Goal: Task Accomplishment & Management: Manage account settings

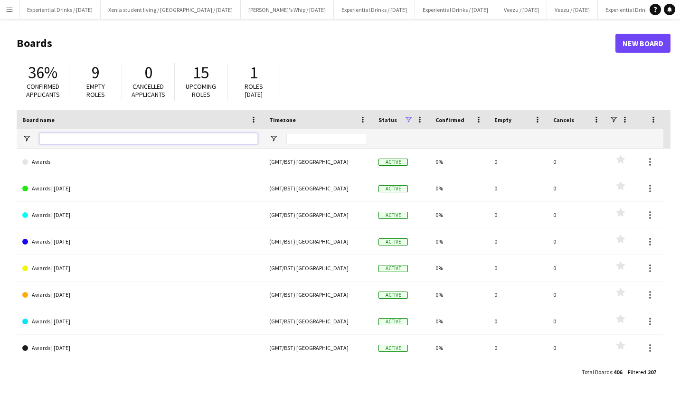
click at [108, 138] on input "Board name Filter Input" at bounding box center [148, 138] width 218 height 11
type input "*****"
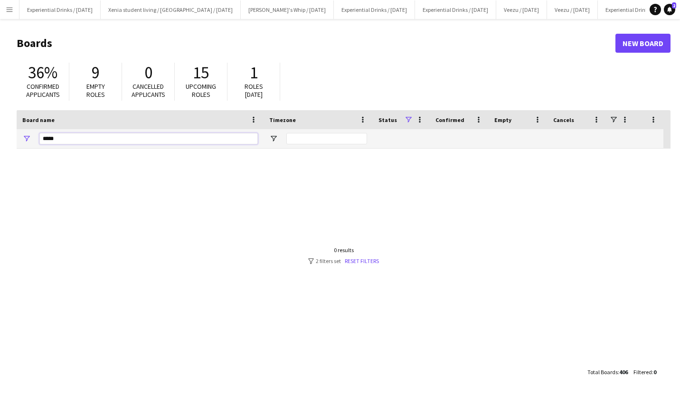
drag, startPoint x: 108, startPoint y: 138, endPoint x: 0, endPoint y: 135, distance: 107.9
click at [0, 135] on html "Menu Boards Boards Boards All jobs Status Workforce Workforce My Workforce Recr…" at bounding box center [340, 198] width 680 height 396
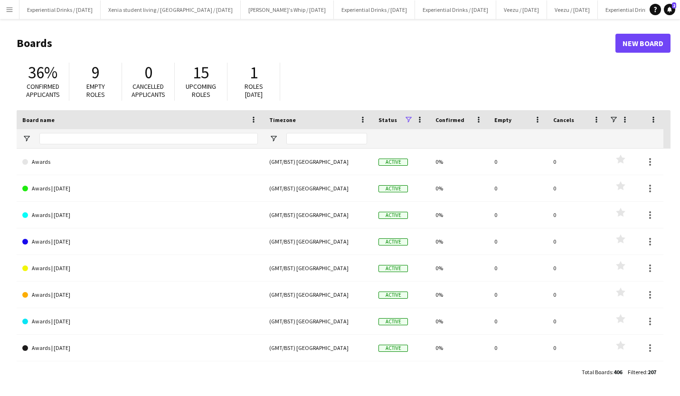
click at [6, 11] on app-icon "Menu" at bounding box center [10, 10] width 8 height 8
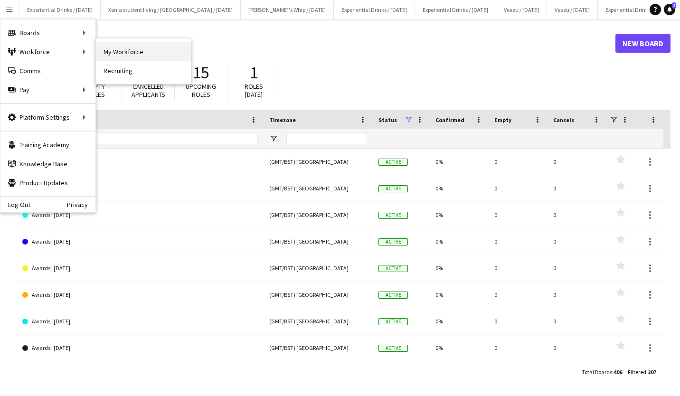
click at [121, 56] on link "My Workforce" at bounding box center [143, 51] width 95 height 19
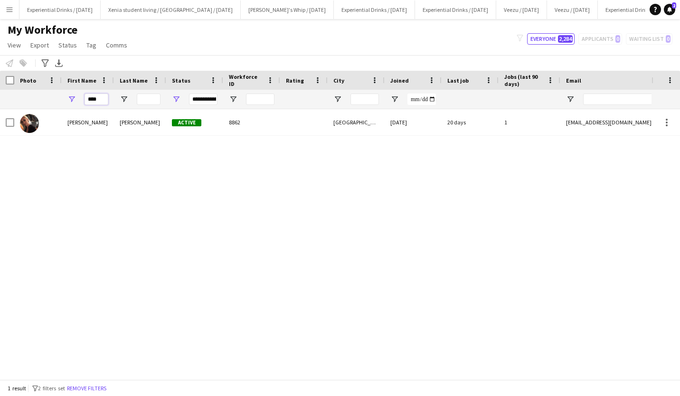
click at [104, 99] on input "****" at bounding box center [97, 99] width 24 height 11
type input "*"
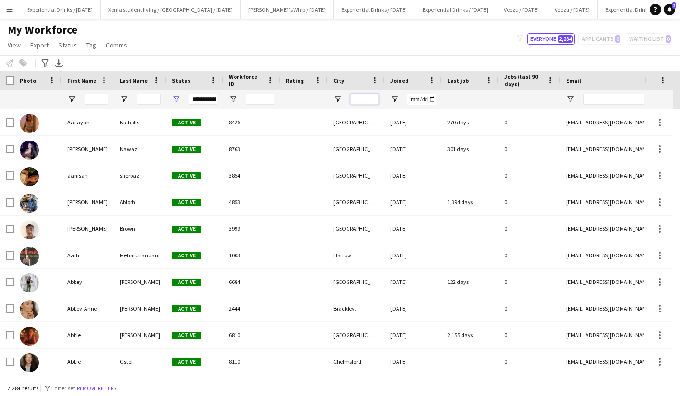
click at [365, 96] on input "City Filter Input" at bounding box center [365, 99] width 28 height 11
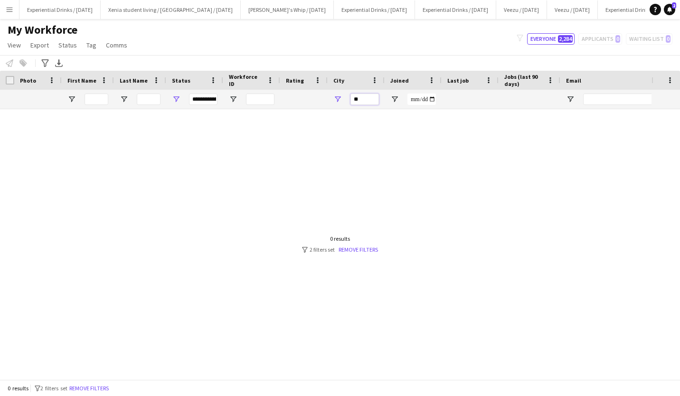
type input "*"
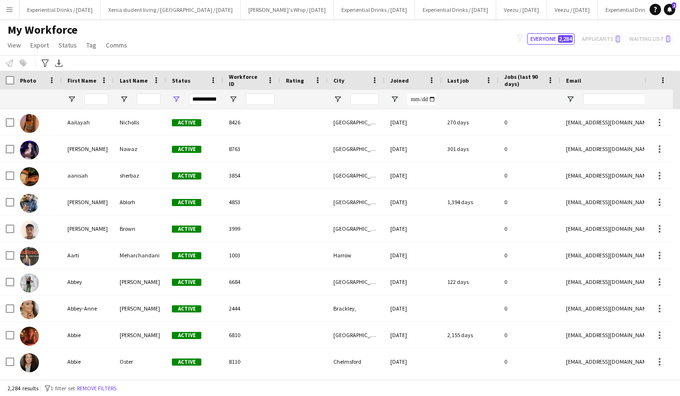
click at [9, 16] on button "Menu" at bounding box center [9, 9] width 19 height 19
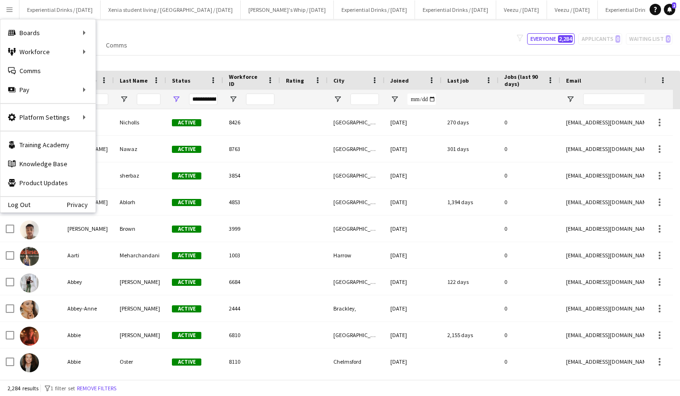
click at [10, 9] on app-icon "Menu" at bounding box center [10, 10] width 8 height 8
click at [119, 53] on link "All jobs" at bounding box center [143, 51] width 95 height 19
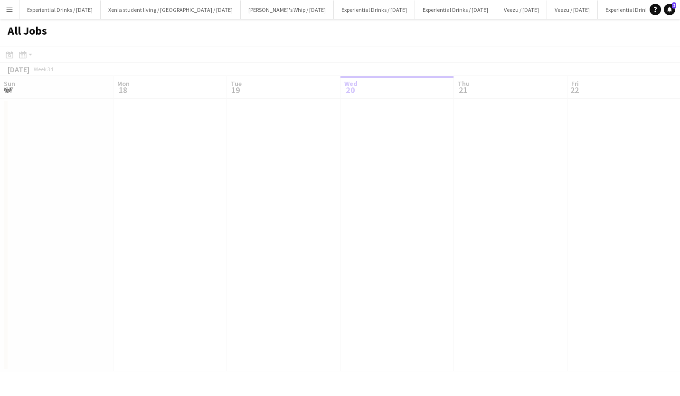
scroll to position [0, 227]
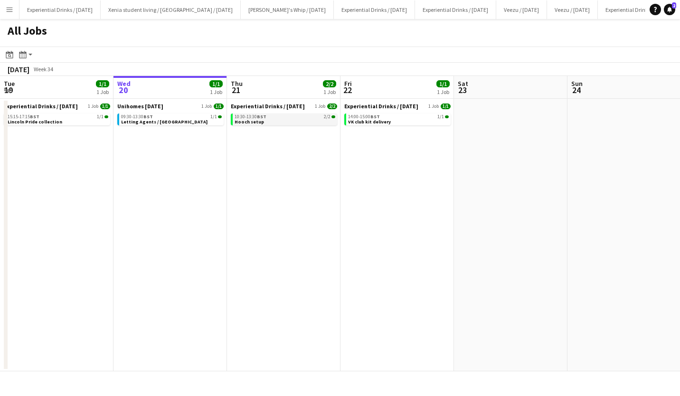
click at [258, 123] on span "Hooch setup" at bounding box center [249, 122] width 29 height 6
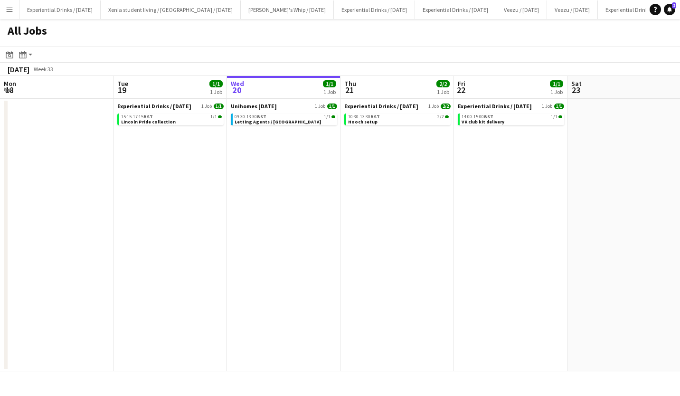
scroll to position [0, 222]
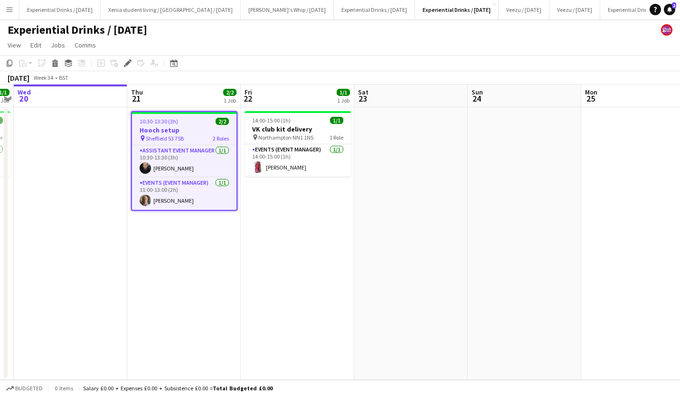
click at [175, 121] on span "10:30-13:30 (3h)" at bounding box center [159, 121] width 38 height 7
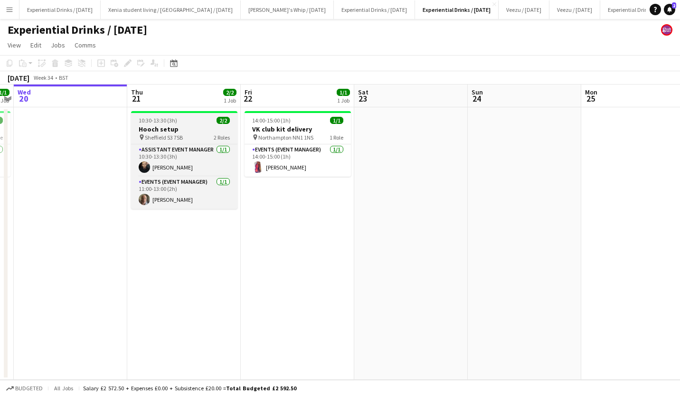
click at [175, 121] on span "10:30-13:30 (3h)" at bounding box center [158, 120] width 38 height 7
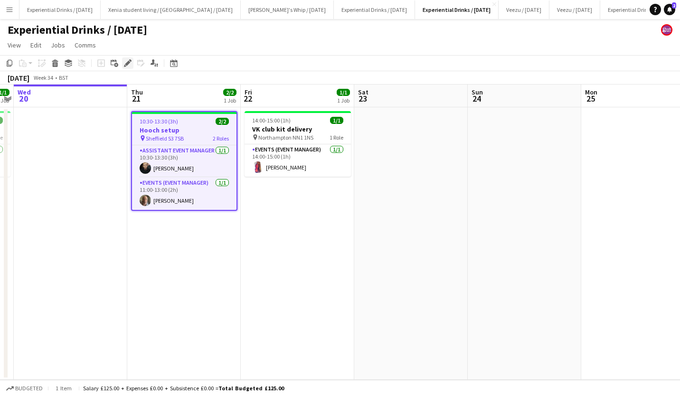
click at [129, 57] on div "Edit" at bounding box center [127, 62] width 11 height 11
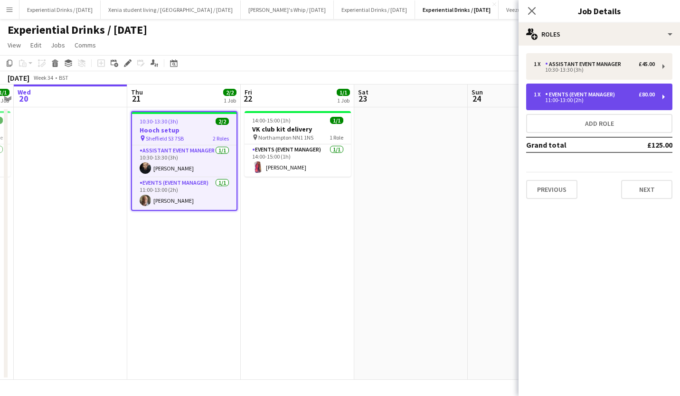
click at [586, 99] on div "11:00-13:00 (2h)" at bounding box center [594, 100] width 121 height 5
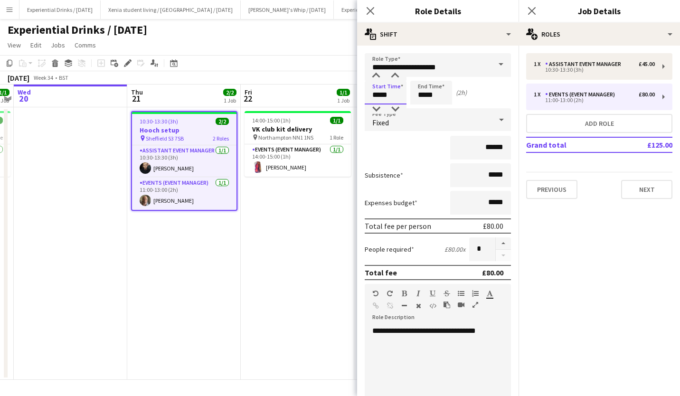
click at [388, 92] on input "*****" at bounding box center [386, 93] width 42 height 24
click at [377, 108] on div at bounding box center [376, 108] width 19 height 9
type input "*****"
click at [377, 108] on div at bounding box center [376, 108] width 19 height 9
click at [428, 95] on input "*****" at bounding box center [431, 93] width 42 height 24
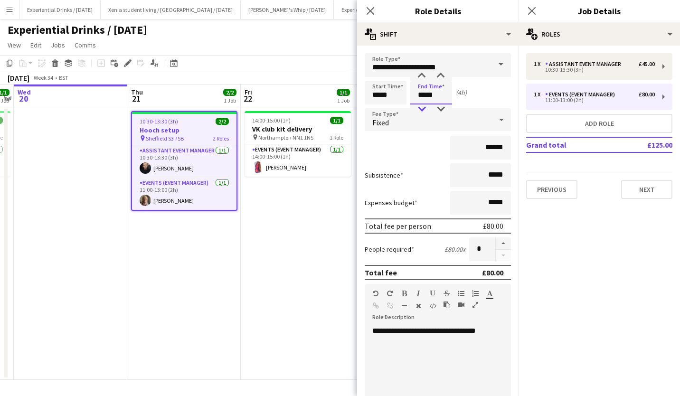
click at [422, 108] on div at bounding box center [421, 108] width 19 height 9
type input "*****"
click at [422, 108] on div at bounding box center [421, 108] width 19 height 9
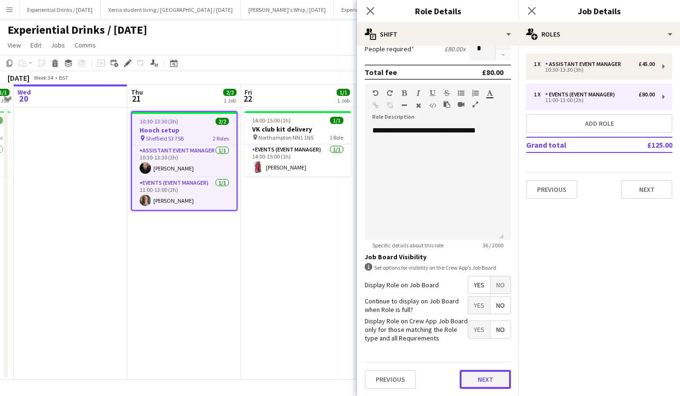
click at [471, 379] on button "Next" at bounding box center [485, 379] width 51 height 19
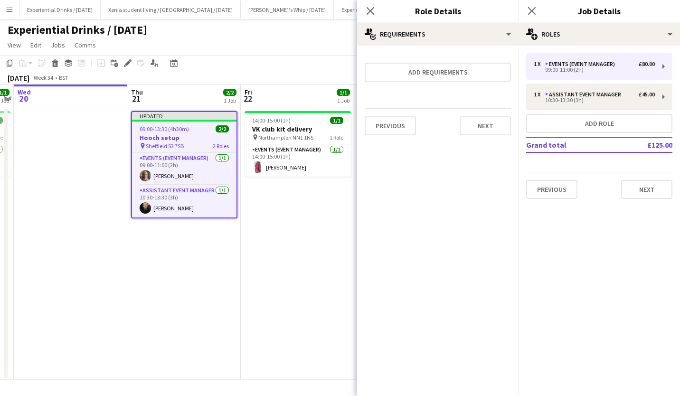
scroll to position [0, 0]
click at [494, 126] on button "Next" at bounding box center [485, 125] width 51 height 19
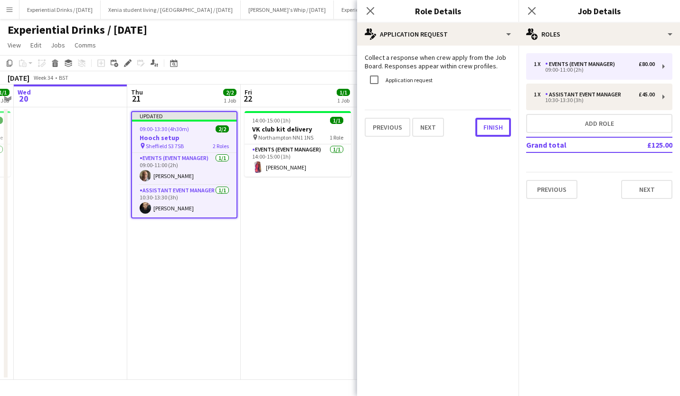
click at [494, 126] on button "Finish" at bounding box center [493, 127] width 36 height 19
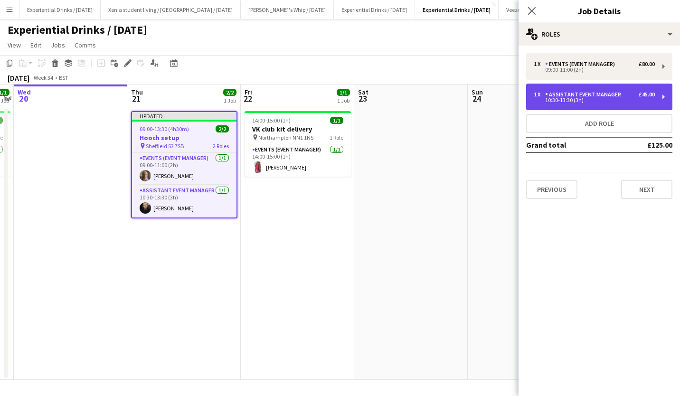
click at [582, 94] on div "Assistant Event Manager" at bounding box center [585, 94] width 80 height 7
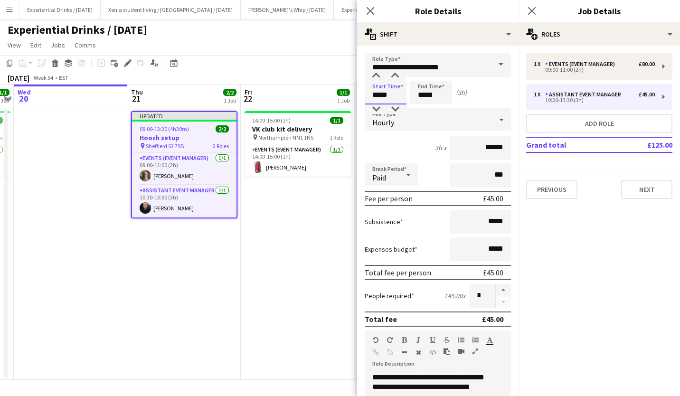
click at [380, 98] on input "*****" at bounding box center [386, 93] width 42 height 24
click at [379, 108] on div at bounding box center [376, 108] width 19 height 9
click at [377, 74] on div at bounding box center [376, 75] width 19 height 9
click at [394, 108] on div at bounding box center [395, 108] width 19 height 9
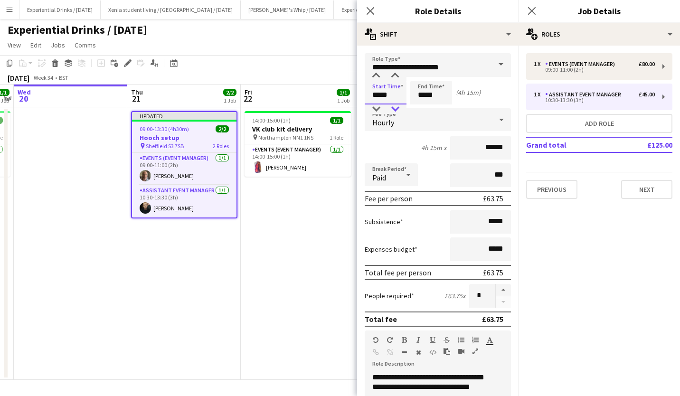
type input "*****"
click at [394, 108] on div at bounding box center [395, 108] width 19 height 9
click at [425, 98] on input "*****" at bounding box center [431, 93] width 42 height 24
click at [423, 105] on div at bounding box center [421, 108] width 19 height 9
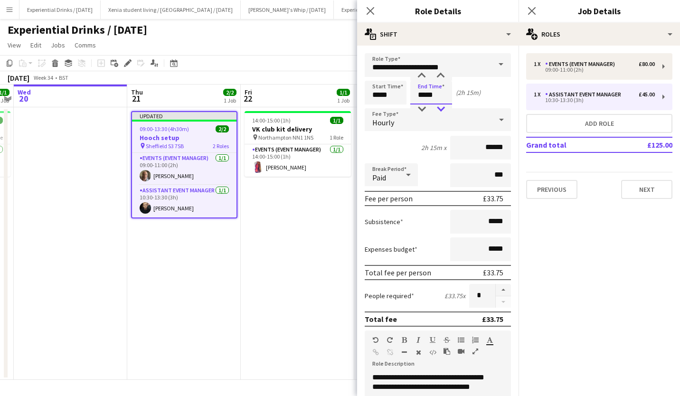
click at [443, 106] on div at bounding box center [440, 108] width 19 height 9
type input "*****"
click at [422, 72] on div at bounding box center [421, 75] width 19 height 9
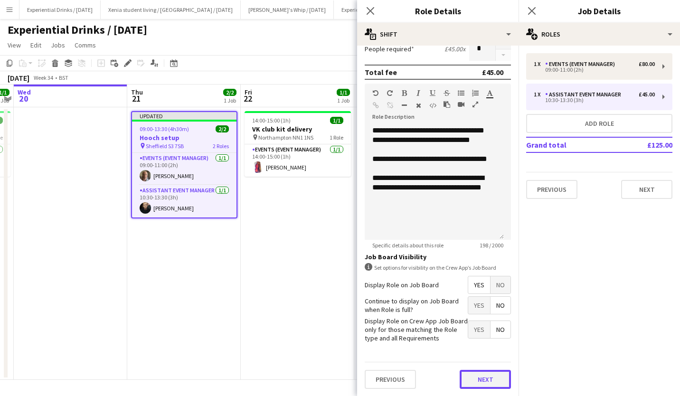
click at [477, 370] on button "Next" at bounding box center [485, 379] width 51 height 19
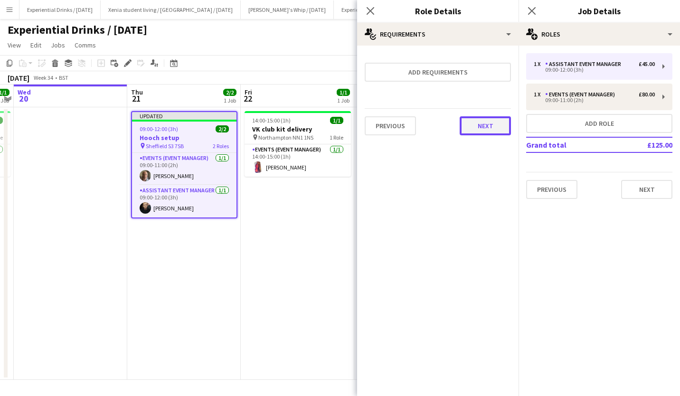
click at [494, 127] on button "Next" at bounding box center [485, 125] width 51 height 19
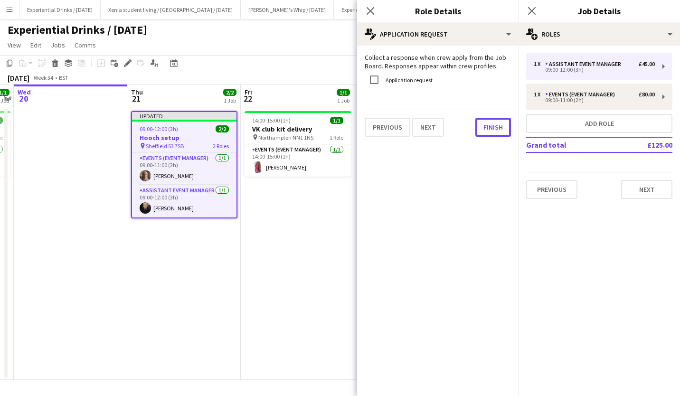
click at [494, 127] on button "Finish" at bounding box center [493, 127] width 36 height 19
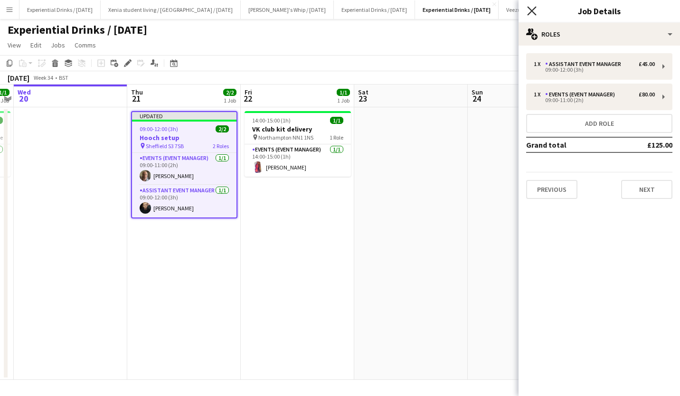
click at [532, 8] on icon "Close pop-in" at bounding box center [531, 10] width 9 height 9
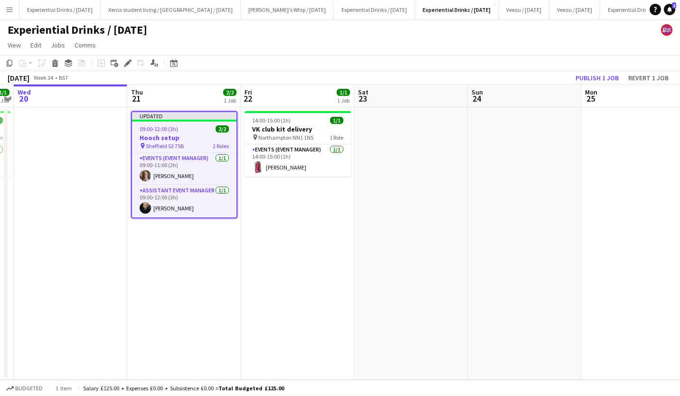
click at [530, 80] on div "August 2025 Week 34 • BST Publish 1 job Revert 1 job" at bounding box center [340, 77] width 680 height 13
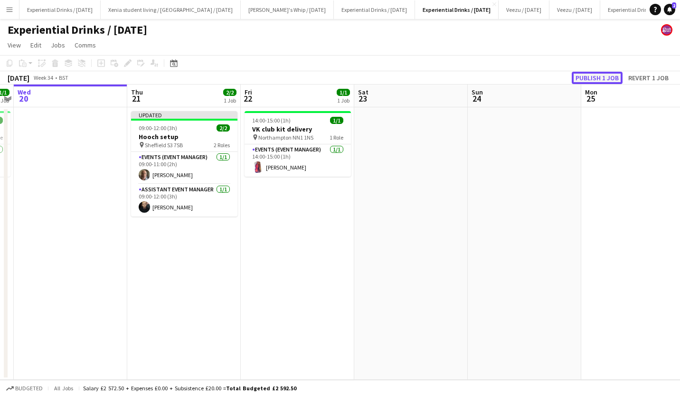
click at [572, 78] on button "Publish 1 job" at bounding box center [597, 78] width 51 height 12
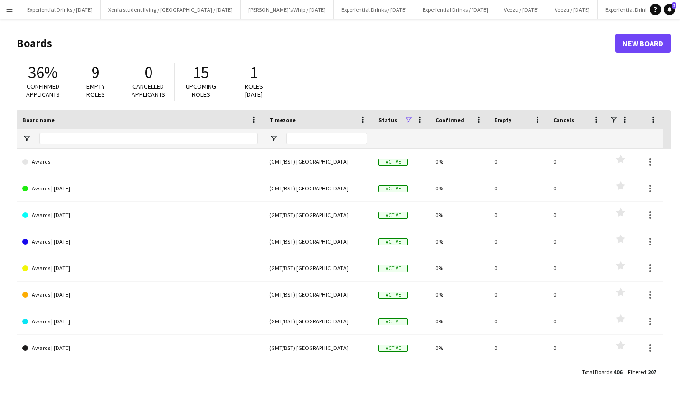
click at [12, 5] on button "Menu" at bounding box center [9, 9] width 19 height 19
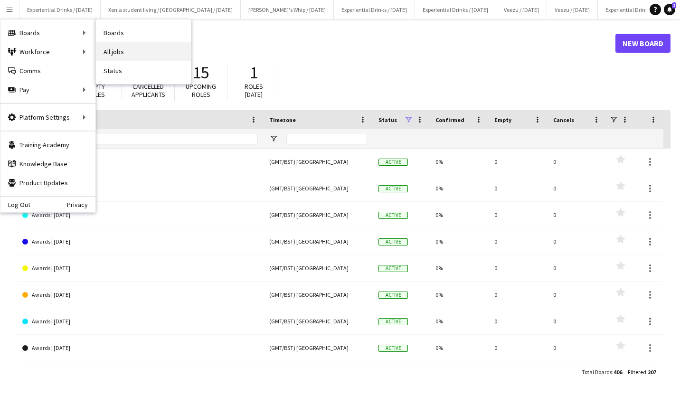
click at [112, 51] on link "All jobs" at bounding box center [143, 51] width 95 height 19
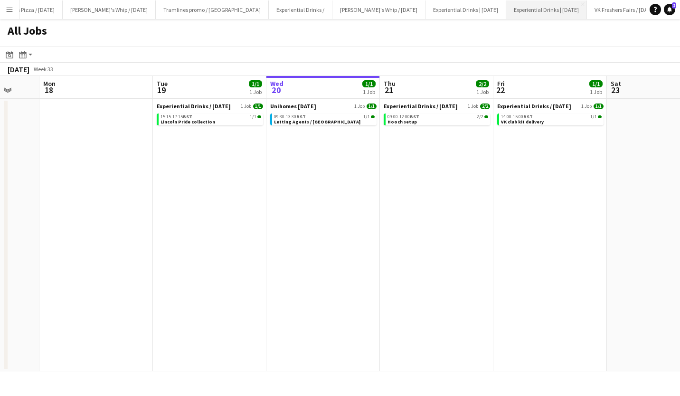
scroll to position [0, 677]
click at [333, 10] on button "Shanky's Whip / Aug 25 Close" at bounding box center [379, 9] width 93 height 19
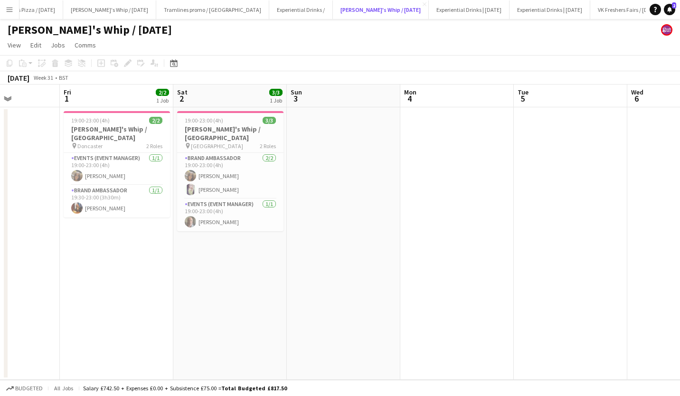
scroll to position [0, 225]
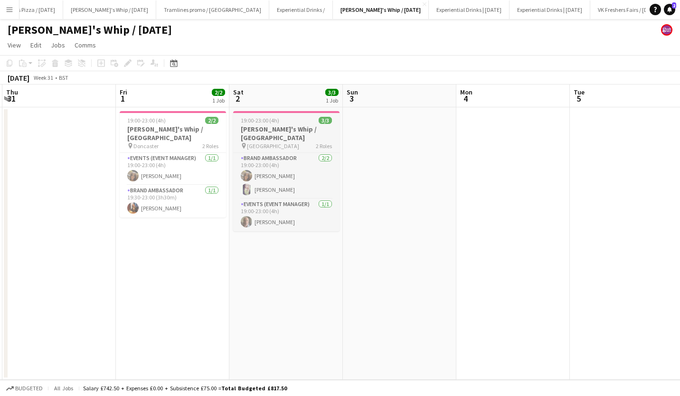
click at [281, 120] on div "19:00-23:00 (4h) 3/3" at bounding box center [286, 120] width 106 height 7
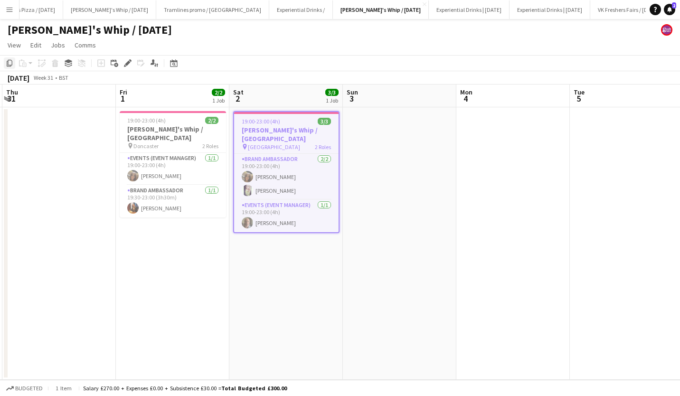
click at [9, 61] on icon "Copy" at bounding box center [10, 63] width 8 height 8
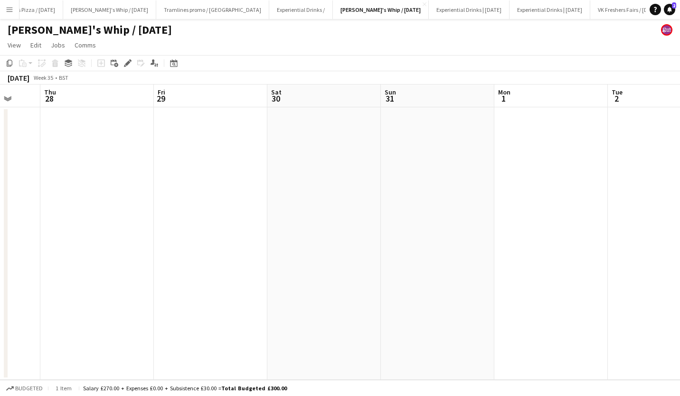
scroll to position [0, 249]
click at [389, 124] on app-date-cell at bounding box center [375, 243] width 114 height 273
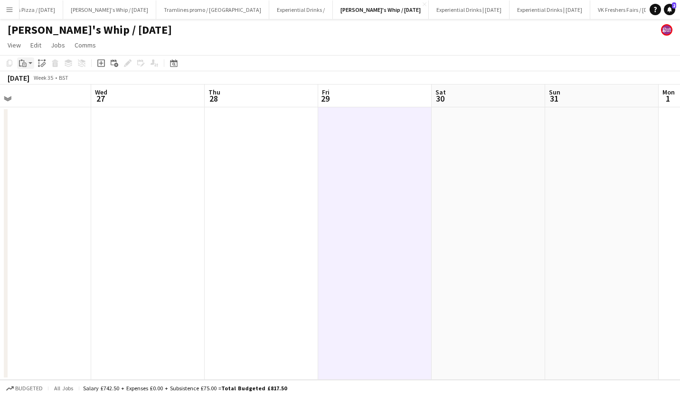
click at [28, 63] on div "Paste" at bounding box center [22, 62] width 11 height 11
click at [38, 81] on link "Paste Ctrl+V" at bounding box center [69, 81] width 89 height 9
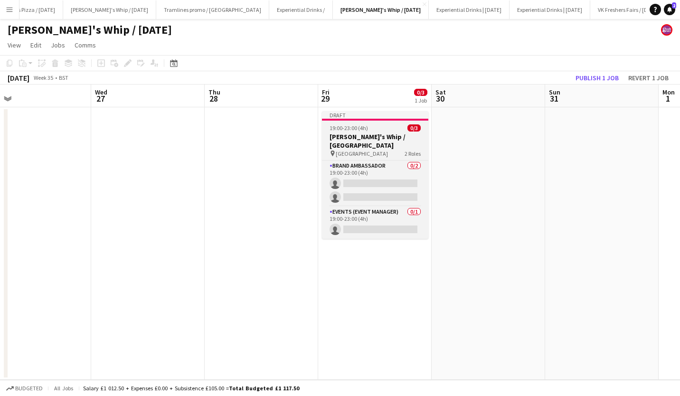
click at [378, 123] on app-job-card "Draft 19:00-23:00 (4h) 0/3 Shanky's Whip / Newcastle pin Newcastle 2 Roles Bran…" at bounding box center [375, 175] width 106 height 128
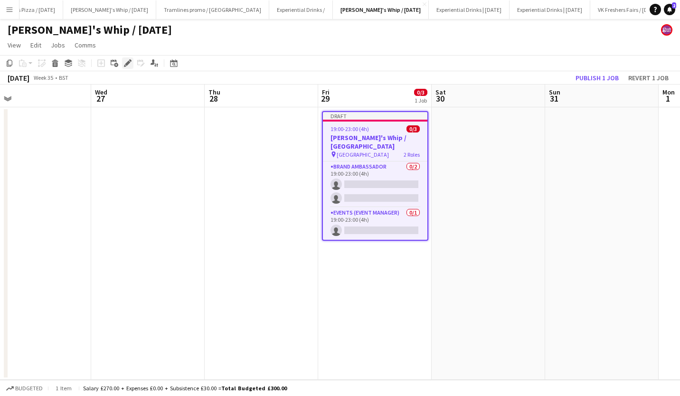
click at [127, 60] on icon "Edit" at bounding box center [128, 63] width 8 height 8
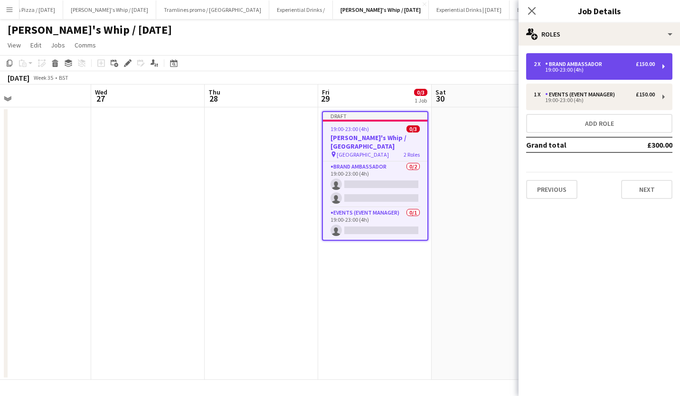
click at [589, 59] on div "2 x Brand Ambassador £150.00 19:00-23:00 (4h)" at bounding box center [599, 66] width 146 height 27
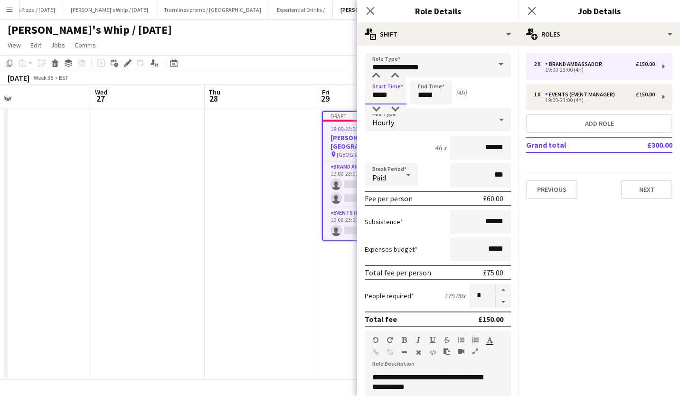
click at [380, 92] on input "*****" at bounding box center [386, 93] width 42 height 24
type input "*****"
click at [376, 110] on div at bounding box center [376, 108] width 19 height 9
click at [424, 98] on input "*****" at bounding box center [431, 93] width 42 height 24
type input "*****"
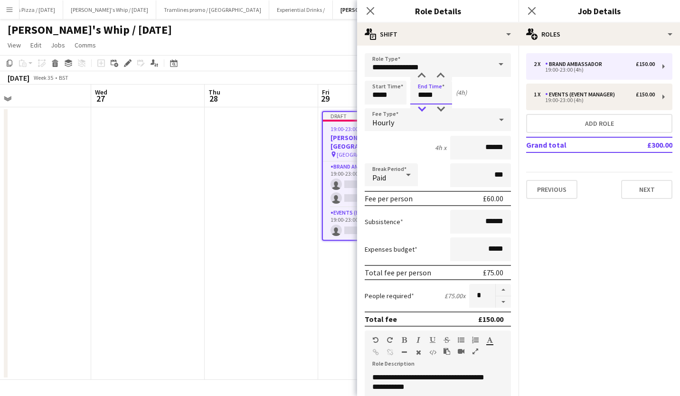
click at [423, 111] on div at bounding box center [421, 108] width 19 height 9
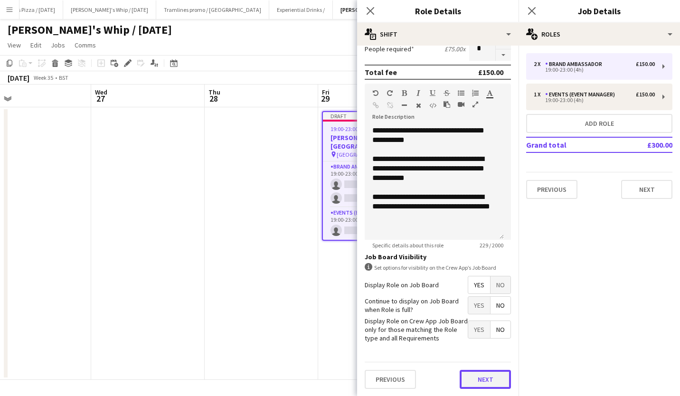
click at [474, 375] on button "Next" at bounding box center [485, 379] width 51 height 19
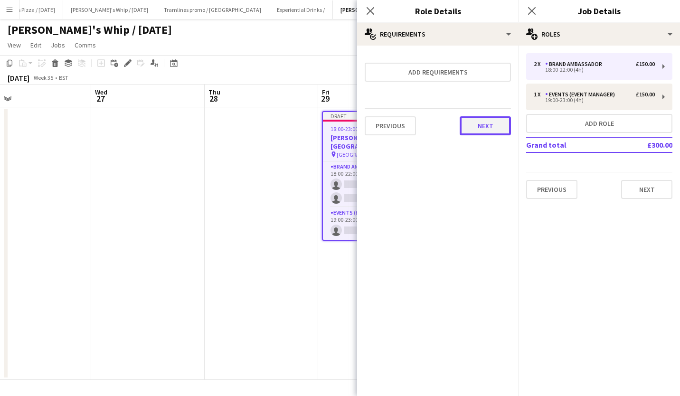
click at [486, 124] on button "Next" at bounding box center [485, 125] width 51 height 19
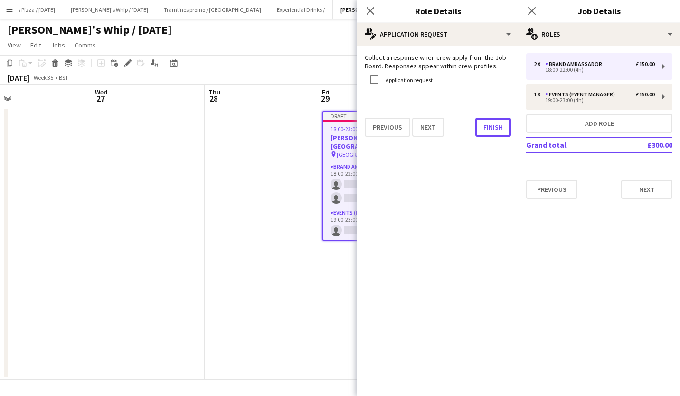
click at [486, 124] on button "Finish" at bounding box center [493, 127] width 36 height 19
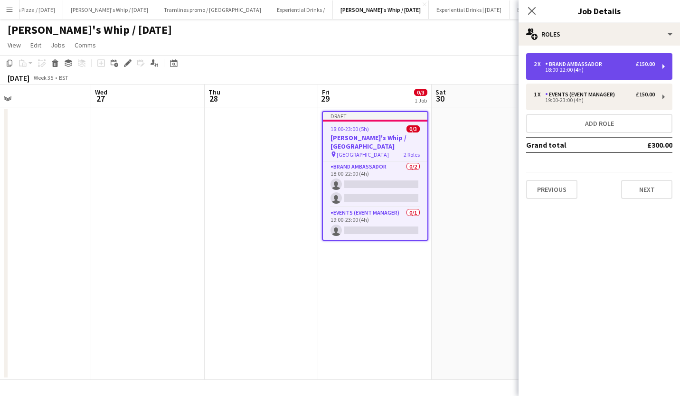
click at [601, 63] on div "Brand Ambassador" at bounding box center [575, 64] width 61 height 7
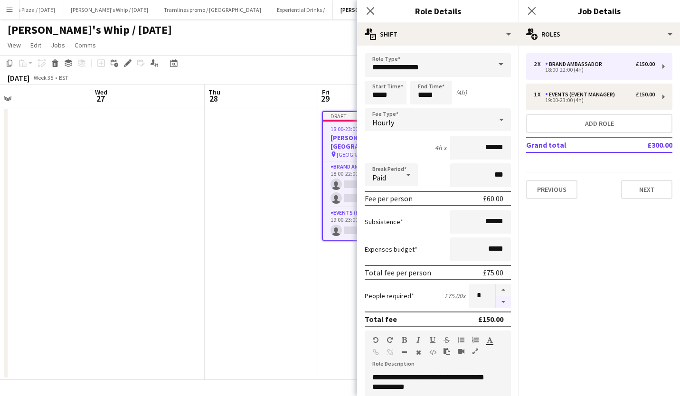
click at [498, 303] on button "button" at bounding box center [503, 302] width 15 height 12
type input "*"
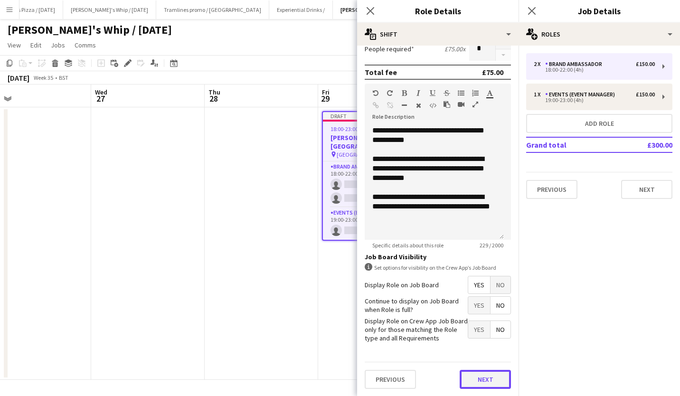
click at [486, 372] on button "Next" at bounding box center [485, 379] width 51 height 19
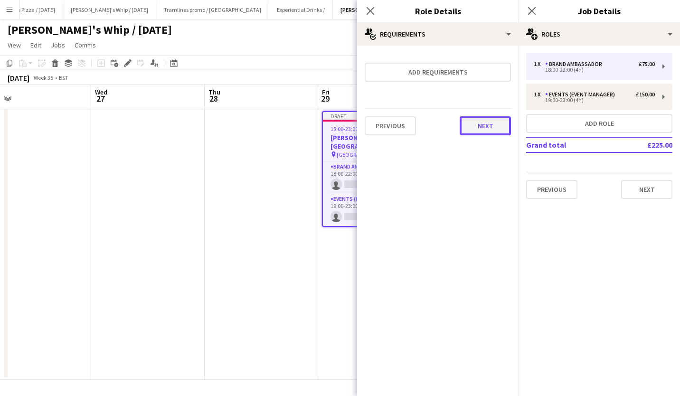
click at [493, 123] on button "Next" at bounding box center [485, 125] width 51 height 19
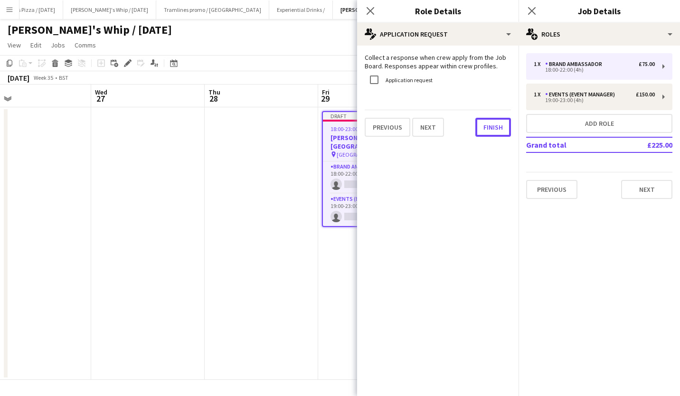
click at [493, 123] on button "Finish" at bounding box center [493, 127] width 36 height 19
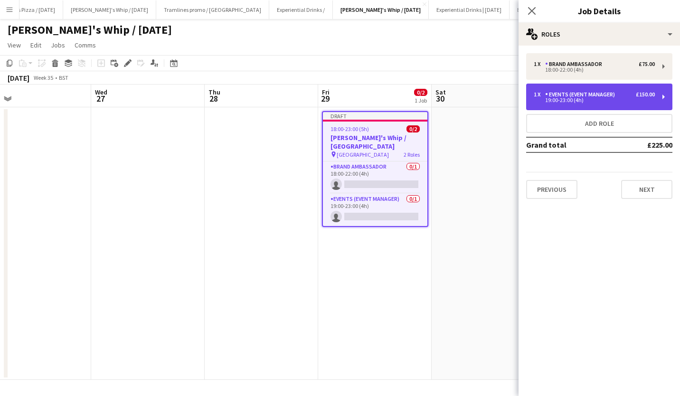
click at [578, 95] on div "Events (Event Manager)" at bounding box center [582, 94] width 74 height 7
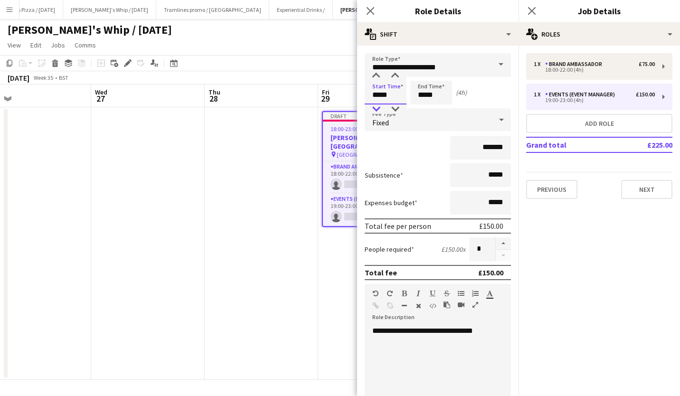
drag, startPoint x: 384, startPoint y: 95, endPoint x: 377, endPoint y: 108, distance: 15.7
click at [377, 98] on app-time-picker "*****" at bounding box center [386, 94] width 42 height 7
type input "*****"
click at [377, 108] on div at bounding box center [376, 108] width 19 height 9
click at [427, 97] on input "*****" at bounding box center [431, 93] width 42 height 24
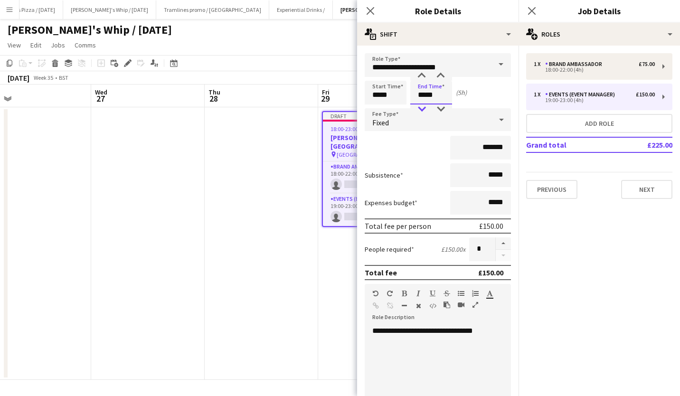
type input "*****"
click at [423, 107] on div at bounding box center [421, 108] width 19 height 9
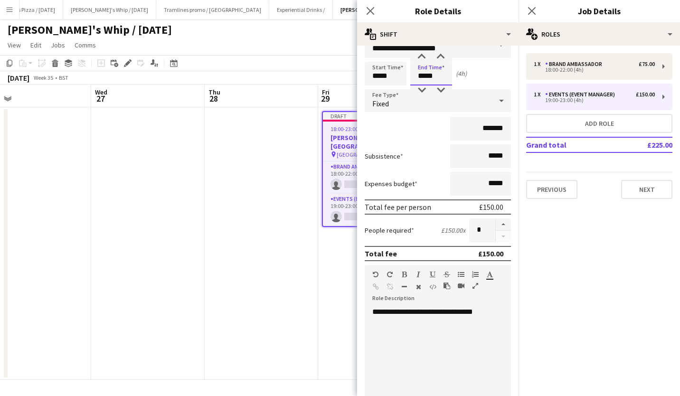
scroll to position [19, 0]
click at [483, 126] on input "*******" at bounding box center [480, 129] width 61 height 24
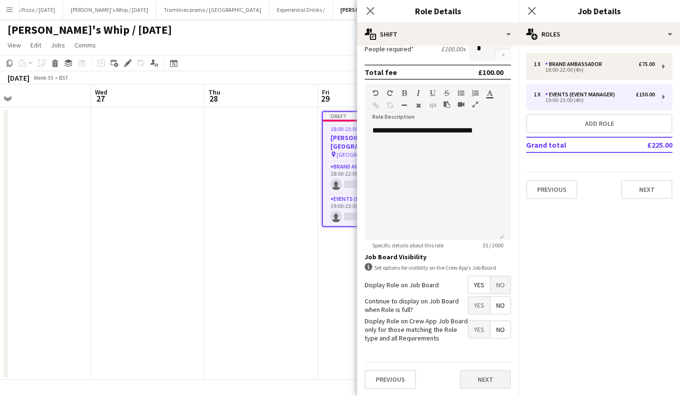
type input "*******"
click at [481, 377] on button "Next" at bounding box center [485, 379] width 51 height 19
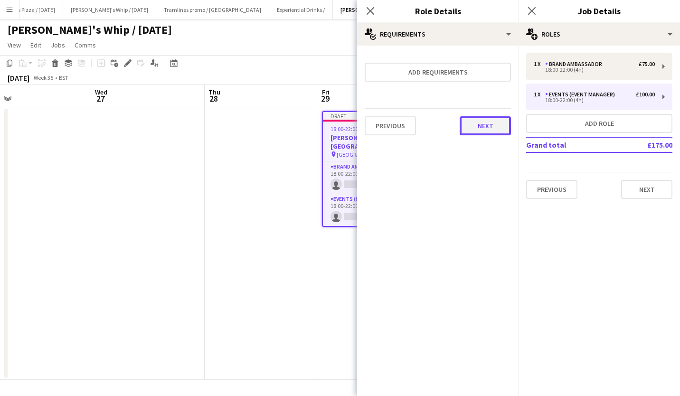
click at [493, 129] on button "Next" at bounding box center [485, 125] width 51 height 19
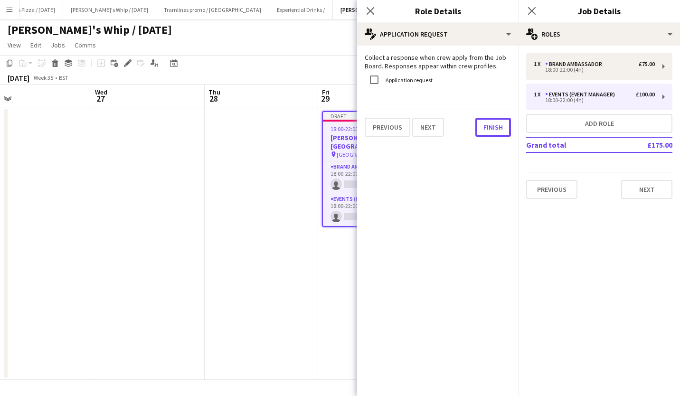
click at [493, 129] on button "Finish" at bounding box center [493, 127] width 36 height 19
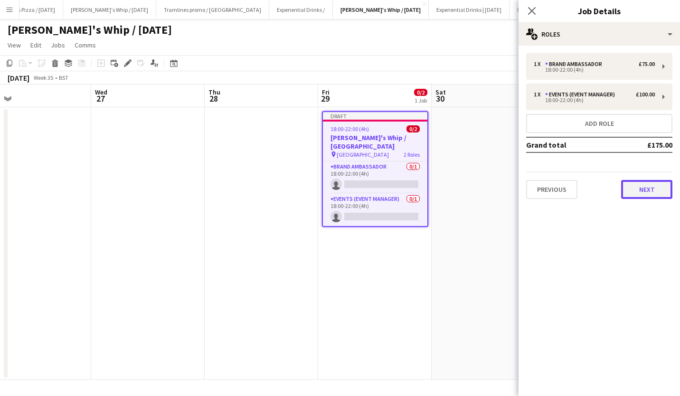
click at [653, 192] on button "Next" at bounding box center [646, 189] width 51 height 19
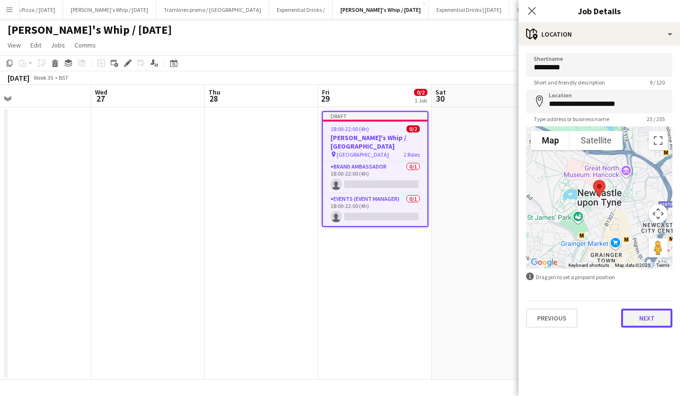
click at [645, 321] on button "Next" at bounding box center [646, 318] width 51 height 19
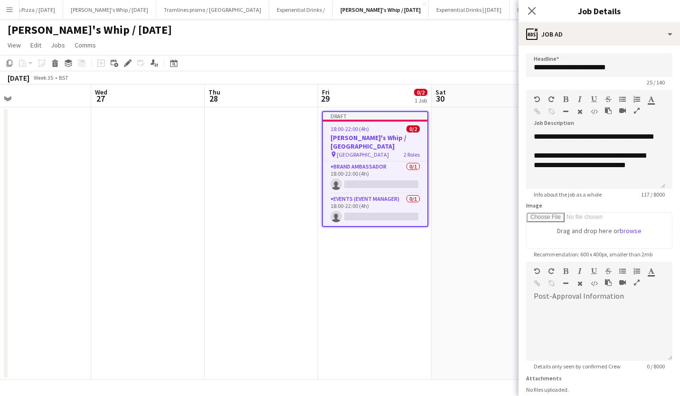
scroll to position [73, 0]
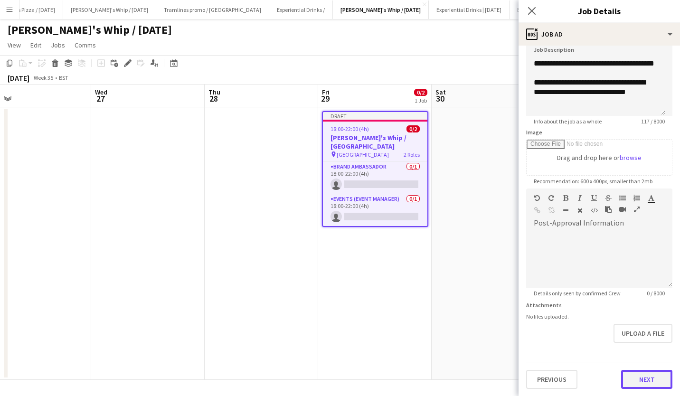
click at [636, 381] on button "Next" at bounding box center [646, 379] width 51 height 19
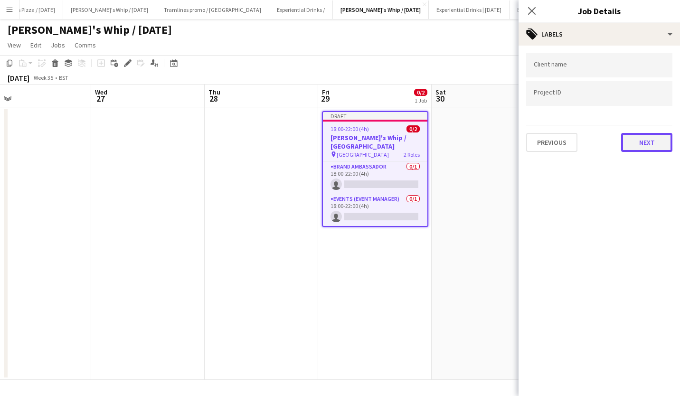
click at [648, 144] on button "Next" at bounding box center [646, 142] width 51 height 19
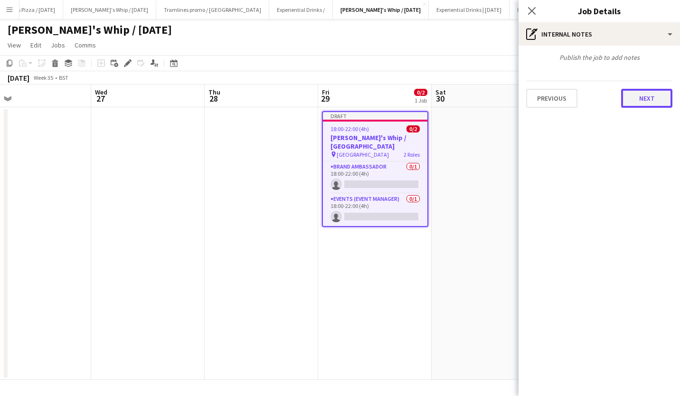
click at [654, 102] on button "Next" at bounding box center [646, 98] width 51 height 19
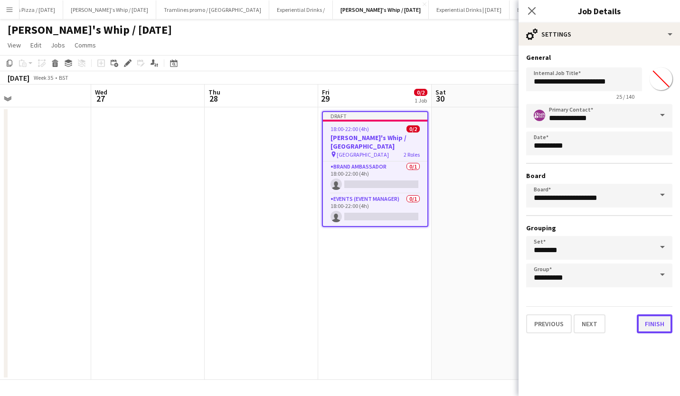
click at [650, 325] on button "Finish" at bounding box center [655, 323] width 36 height 19
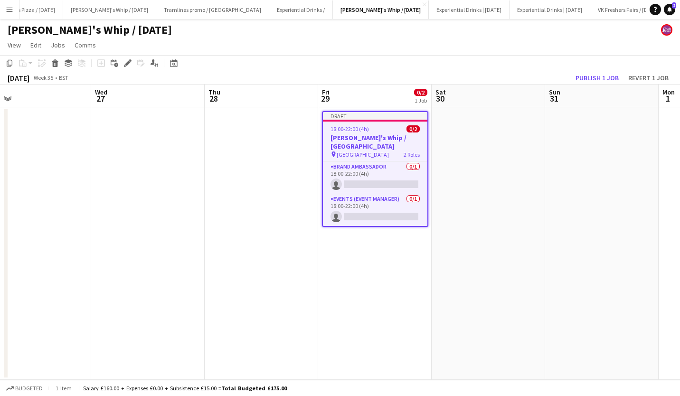
click at [364, 133] on app-job-card "Draft 18:00-22:00 (4h) 0/2 Shanky's Whip / Newcastle pin Newcastle 2 Roles Bran…" at bounding box center [375, 169] width 106 height 116
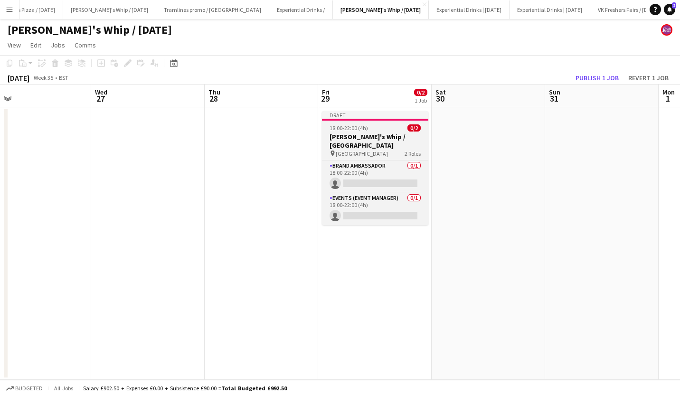
click at [364, 133] on h3 "Shanky's Whip / Newcastle" at bounding box center [375, 141] width 106 height 17
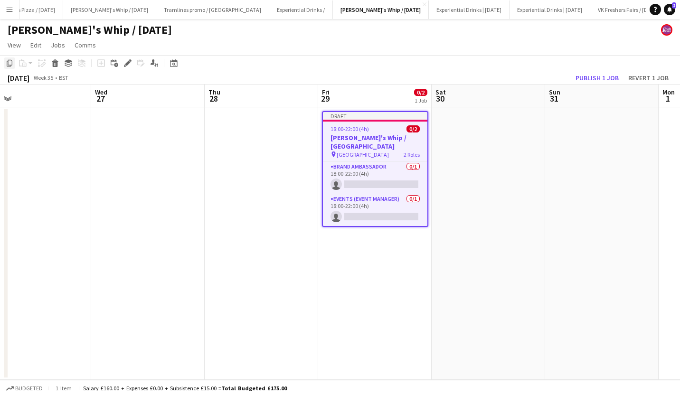
click at [10, 59] on icon "Copy" at bounding box center [10, 63] width 8 height 8
click at [482, 136] on app-date-cell at bounding box center [489, 243] width 114 height 273
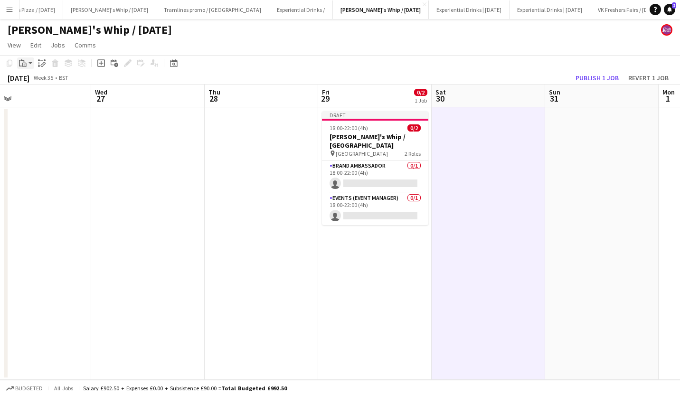
click at [26, 61] on icon "Paste" at bounding box center [23, 63] width 8 height 8
click at [33, 82] on link "Paste Ctrl+V" at bounding box center [69, 81] width 89 height 9
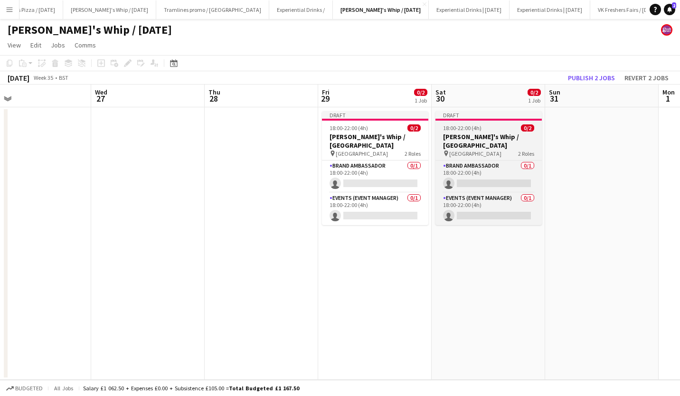
click at [473, 130] on span "18:00-22:00 (4h)" at bounding box center [462, 127] width 38 height 7
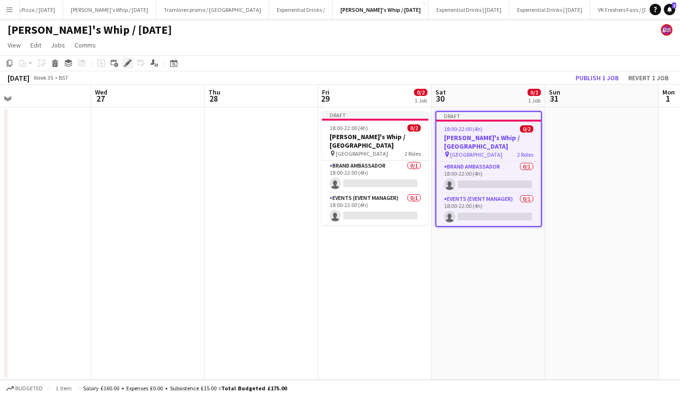
click at [130, 61] on icon "Edit" at bounding box center [128, 63] width 8 height 8
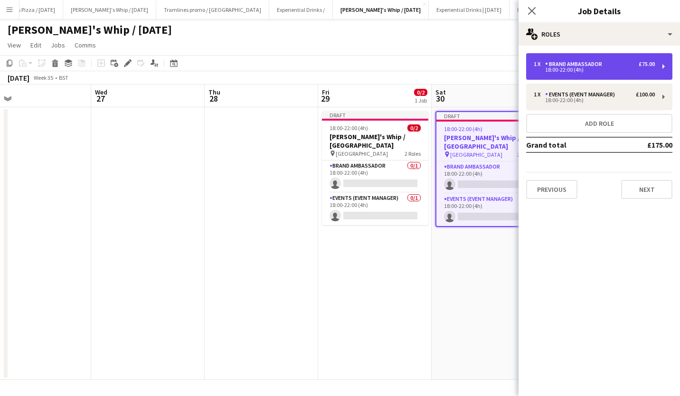
click at [570, 67] on div "18:00-22:00 (4h)" at bounding box center [594, 69] width 121 height 5
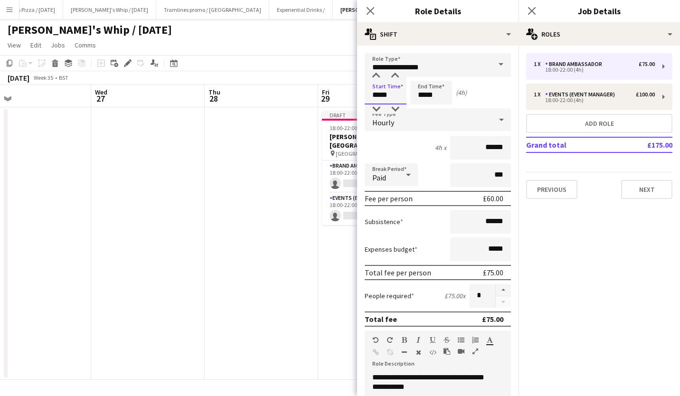
click at [379, 94] on input "*****" at bounding box center [386, 93] width 42 height 24
type input "*****"
click at [377, 112] on div at bounding box center [376, 108] width 19 height 9
click at [425, 95] on input "*****" at bounding box center [431, 93] width 42 height 24
type input "*****"
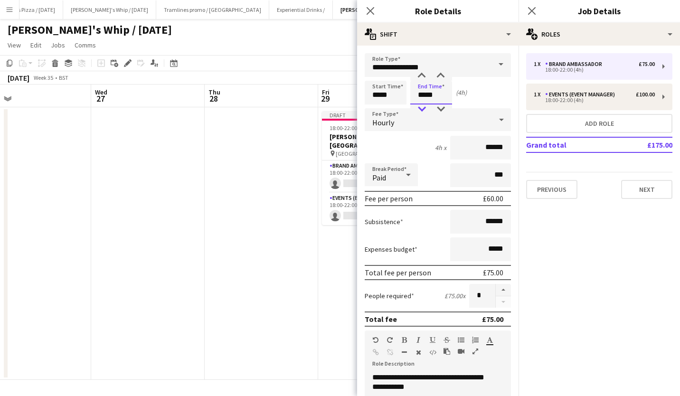
click at [423, 107] on div at bounding box center [421, 108] width 19 height 9
click at [395, 91] on input "*****" at bounding box center [386, 93] width 42 height 24
click at [377, 72] on div at bounding box center [376, 75] width 19 height 9
type input "*****"
click at [377, 72] on div at bounding box center [376, 75] width 19 height 9
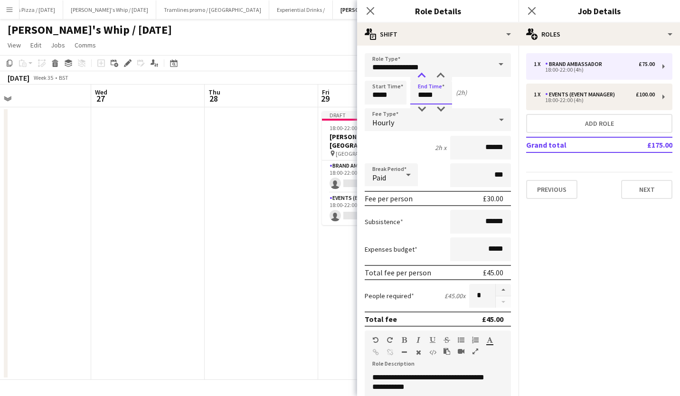
drag, startPoint x: 421, startPoint y: 98, endPoint x: 421, endPoint y: 72, distance: 26.1
click at [421, 91] on app-time-picker "*****" at bounding box center [431, 94] width 42 height 7
click at [421, 72] on div at bounding box center [421, 75] width 19 height 9
type input "*****"
click at [421, 72] on div at bounding box center [421, 75] width 19 height 9
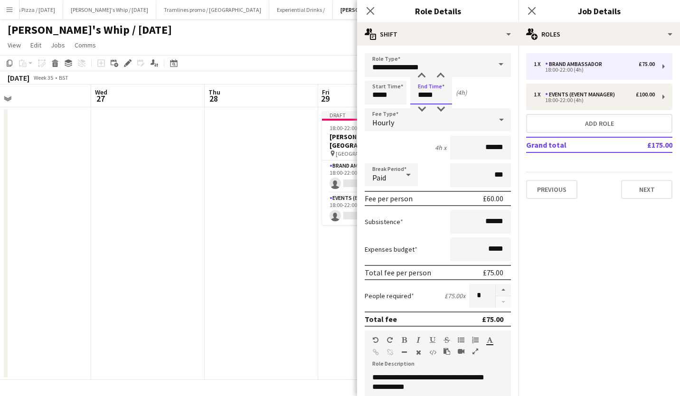
scroll to position [247, 0]
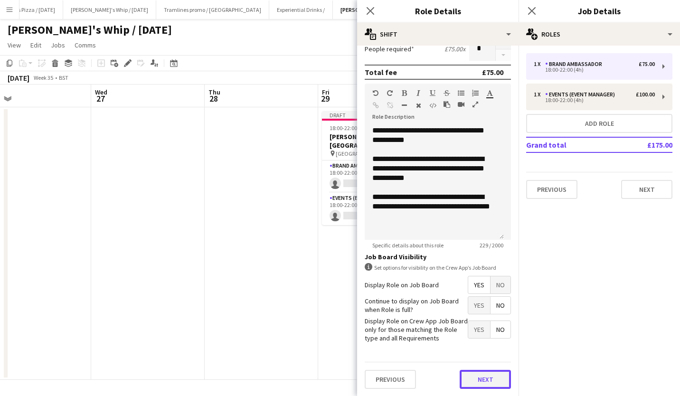
click at [483, 377] on button "Next" at bounding box center [485, 379] width 51 height 19
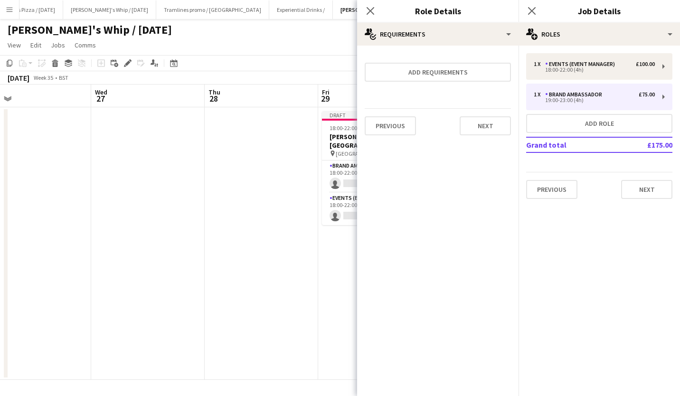
scroll to position [0, 0]
click at [467, 123] on button "Next" at bounding box center [485, 125] width 51 height 19
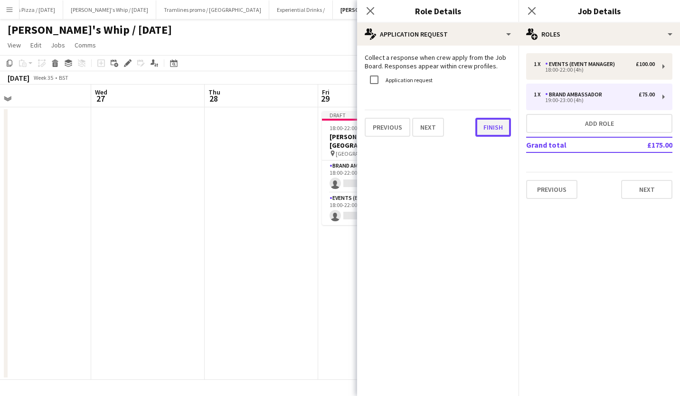
click at [488, 128] on button "Finish" at bounding box center [493, 127] width 36 height 19
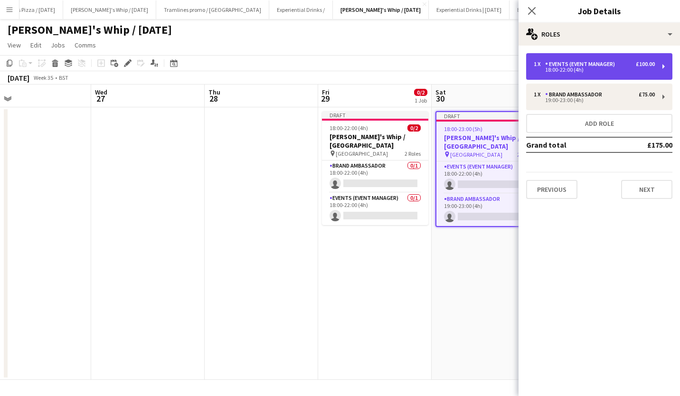
click at [609, 62] on div "Events (Event Manager)" at bounding box center [582, 64] width 74 height 7
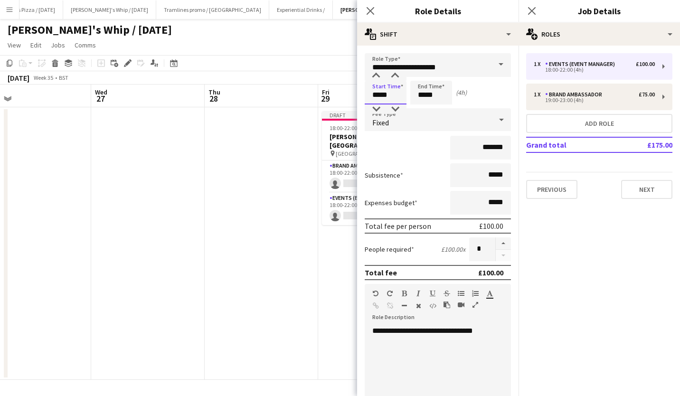
click at [386, 93] on input "*****" at bounding box center [386, 93] width 42 height 24
type input "*****"
click at [379, 74] on div at bounding box center [376, 75] width 19 height 9
click at [427, 94] on input "*****" at bounding box center [431, 93] width 42 height 24
type input "*****"
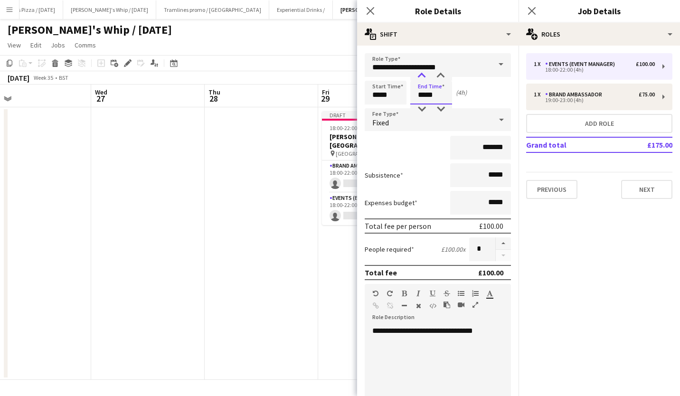
click at [421, 74] on div at bounding box center [421, 75] width 19 height 9
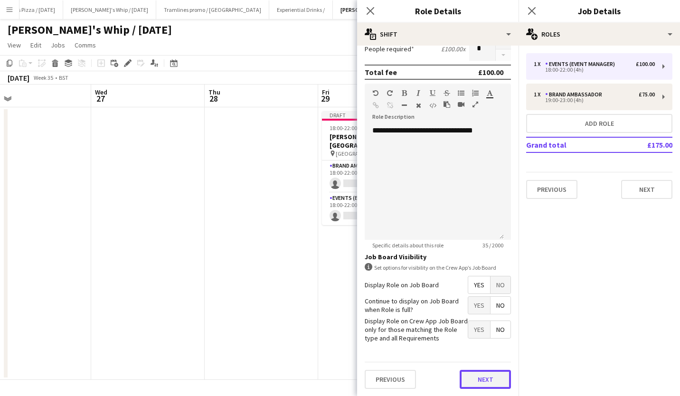
click at [476, 379] on button "Next" at bounding box center [485, 379] width 51 height 19
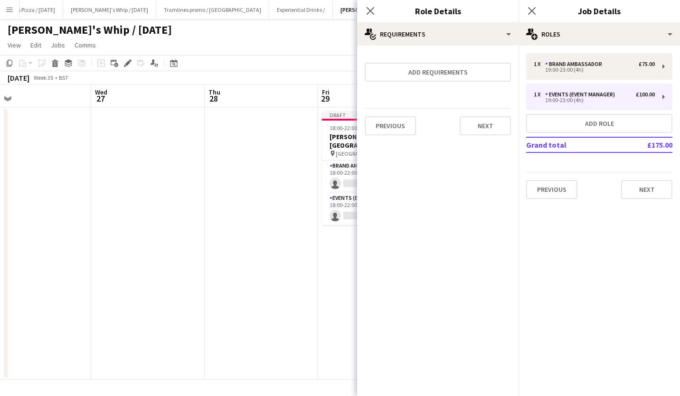
scroll to position [0, 0]
click at [476, 124] on button "Next" at bounding box center [485, 125] width 51 height 19
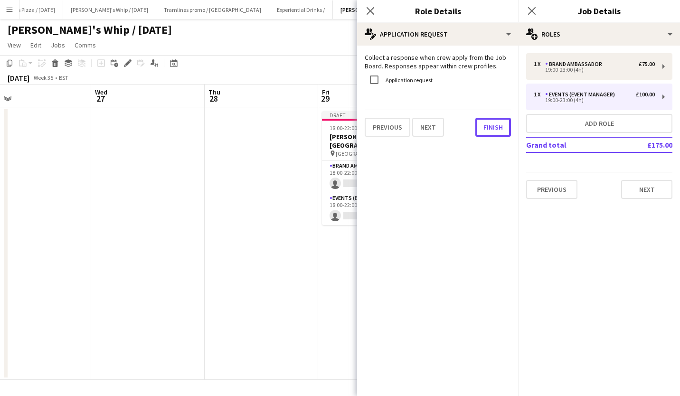
click at [476, 124] on button "Finish" at bounding box center [493, 127] width 36 height 19
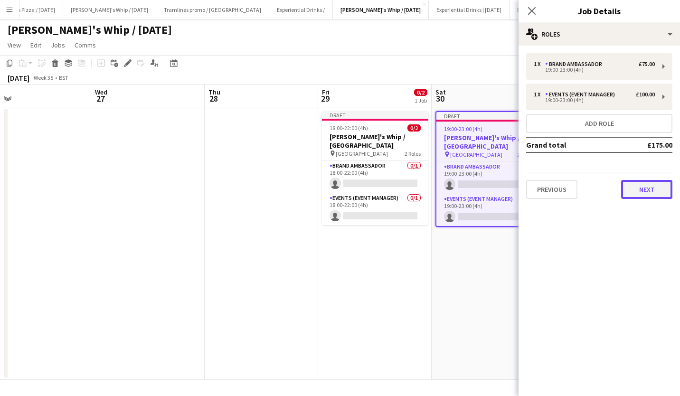
click at [648, 195] on button "Next" at bounding box center [646, 189] width 51 height 19
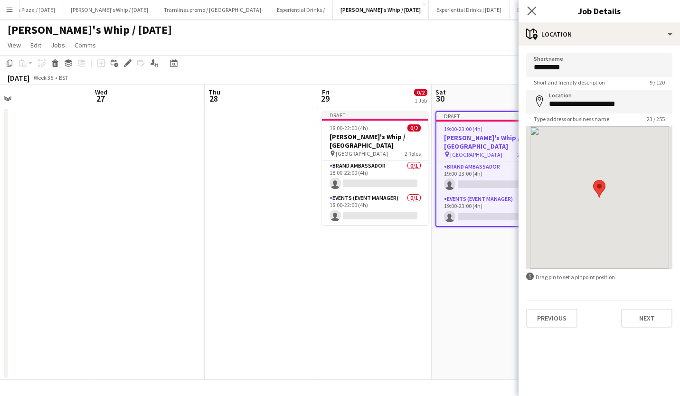
click at [537, 9] on app-icon "Close pop-in" at bounding box center [532, 11] width 14 height 14
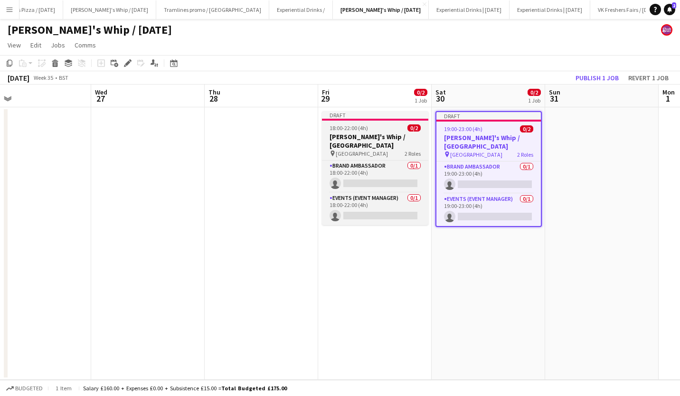
click at [358, 134] on h3 "Shanky's Whip / Newcastle" at bounding box center [375, 141] width 106 height 17
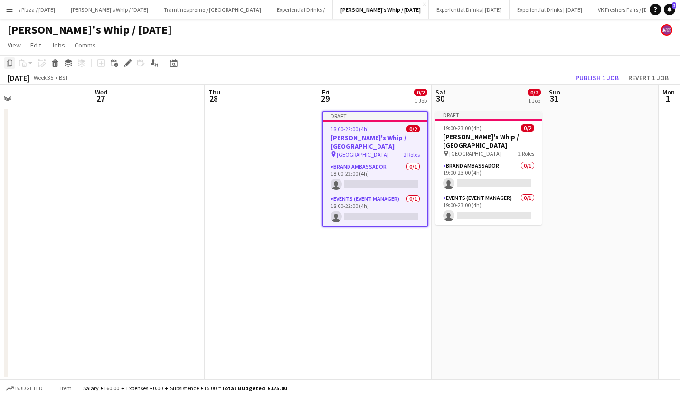
click at [9, 60] on icon at bounding box center [10, 63] width 6 height 7
click at [354, 262] on app-date-cell "Draft 18:00-22:00 (4h) 0/2 Shanky's Whip / Newcastle pin Newcastle 2 Roles Bran…" at bounding box center [375, 243] width 114 height 273
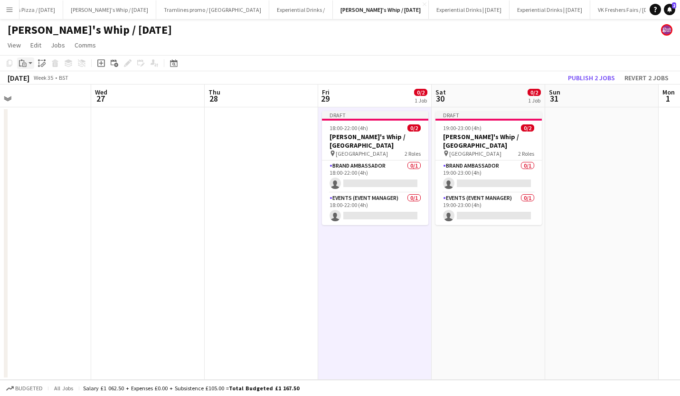
click at [28, 67] on div "Paste" at bounding box center [22, 62] width 11 height 11
click at [33, 80] on link "Paste Ctrl+V" at bounding box center [69, 81] width 89 height 9
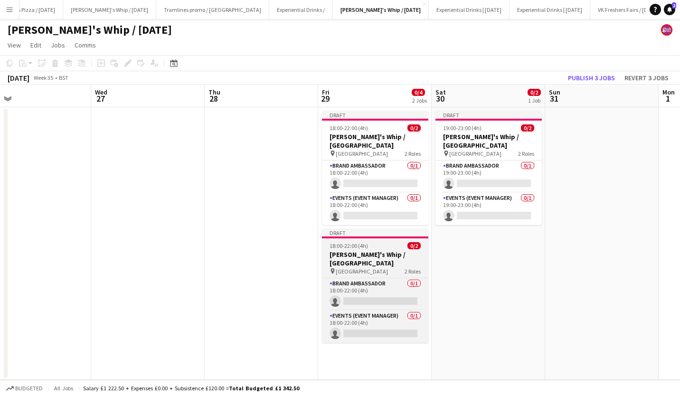
click at [400, 250] on h3 "Shanky's Whip / Newcastle" at bounding box center [375, 258] width 106 height 17
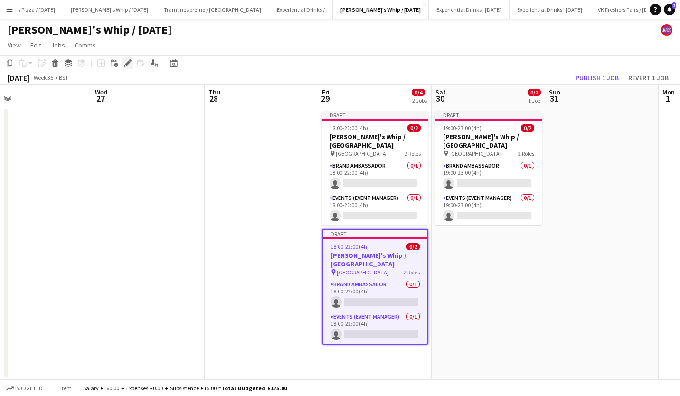
click at [126, 60] on icon "Edit" at bounding box center [128, 63] width 8 height 8
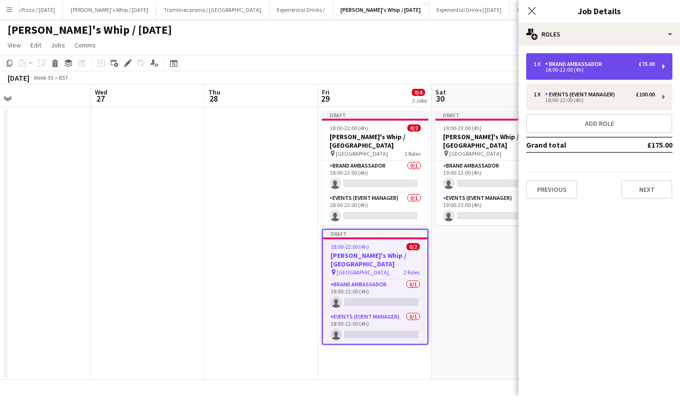
click at [610, 66] on div "1 x Brand Ambassador £75.00" at bounding box center [594, 64] width 121 height 7
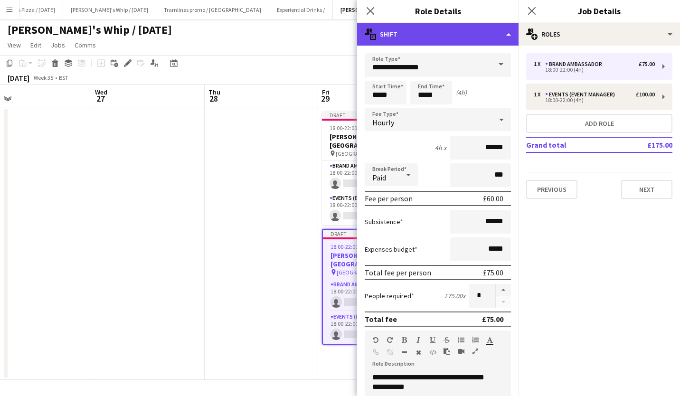
click at [448, 36] on div "multiple-actions-text Shift" at bounding box center [437, 34] width 161 height 23
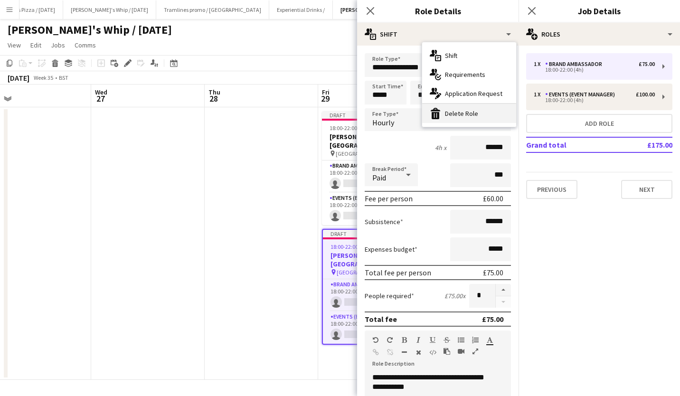
click at [461, 106] on div "bin-2 Delete Role" at bounding box center [469, 113] width 94 height 19
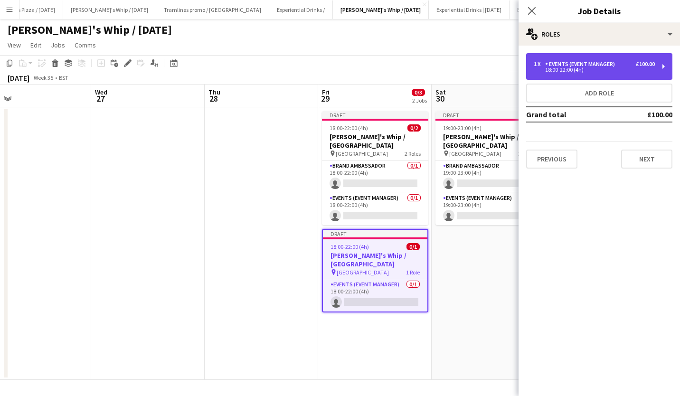
click at [599, 63] on div "Events (Event Manager)" at bounding box center [582, 64] width 74 height 7
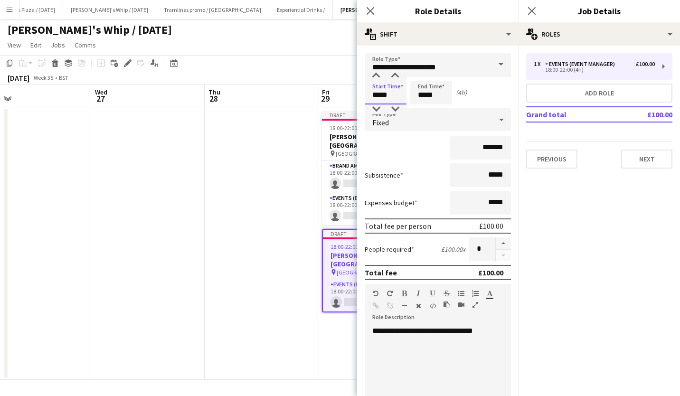
click at [380, 100] on input "*****" at bounding box center [386, 93] width 42 height 24
click at [378, 105] on div at bounding box center [376, 108] width 19 height 9
click at [393, 106] on div at bounding box center [395, 108] width 19 height 9
type input "*****"
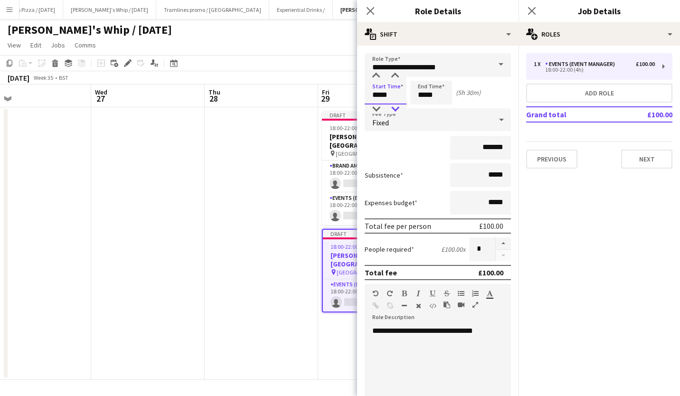
click at [393, 106] on div at bounding box center [395, 108] width 19 height 9
click at [428, 91] on input "*****" at bounding box center [431, 93] width 42 height 24
click at [421, 107] on div at bounding box center [421, 108] width 19 height 9
click at [421, 76] on div at bounding box center [421, 75] width 19 height 9
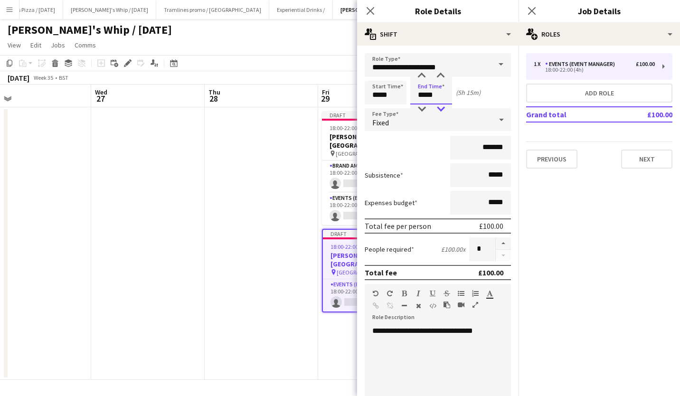
click at [438, 107] on div at bounding box center [440, 108] width 19 height 9
type input "*****"
click at [422, 107] on div at bounding box center [421, 108] width 19 height 9
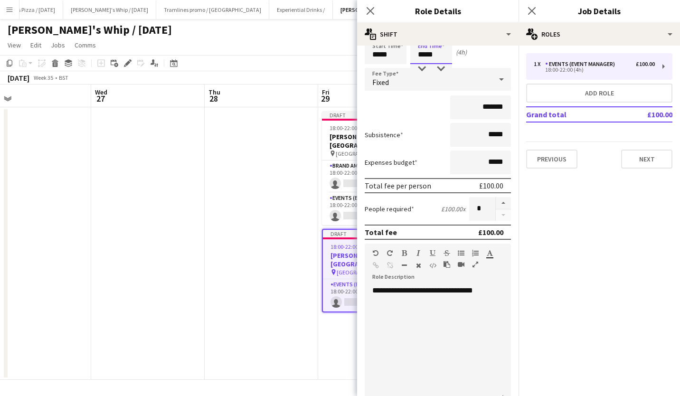
scroll to position [200, 0]
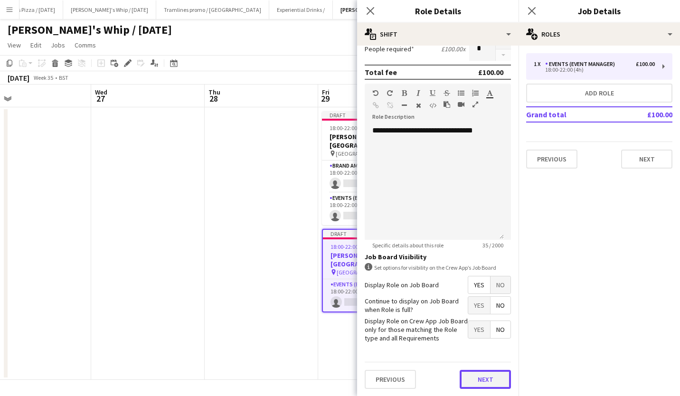
click at [485, 377] on button "Next" at bounding box center [485, 379] width 51 height 19
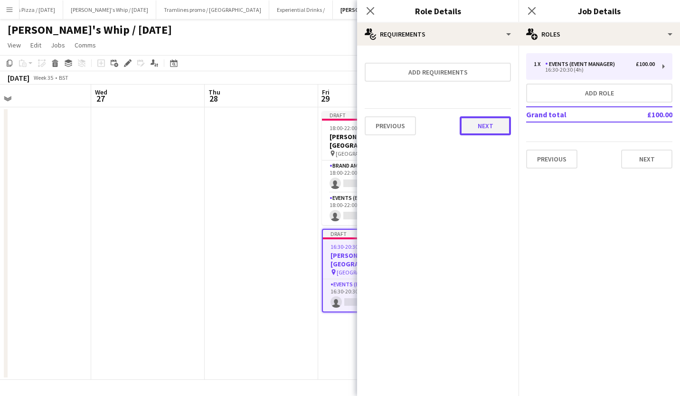
click at [496, 119] on button "Next" at bounding box center [485, 125] width 51 height 19
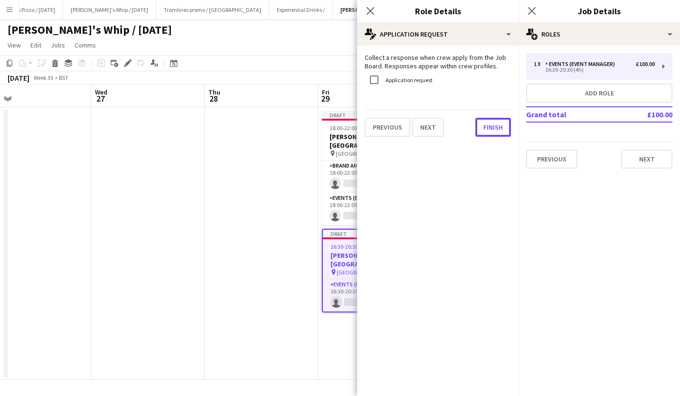
click at [496, 119] on button "Finish" at bounding box center [493, 127] width 36 height 19
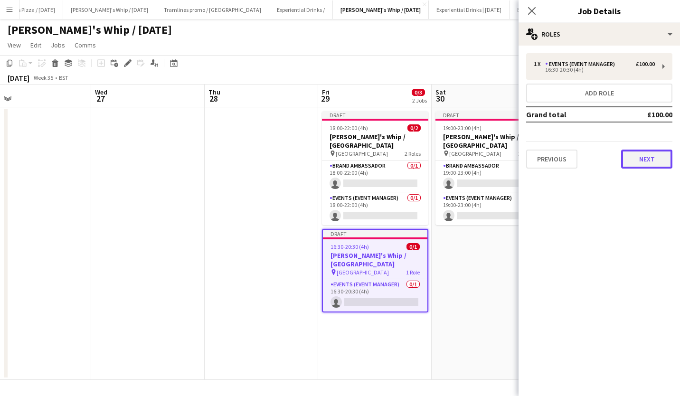
click at [648, 156] on button "Next" at bounding box center [646, 159] width 51 height 19
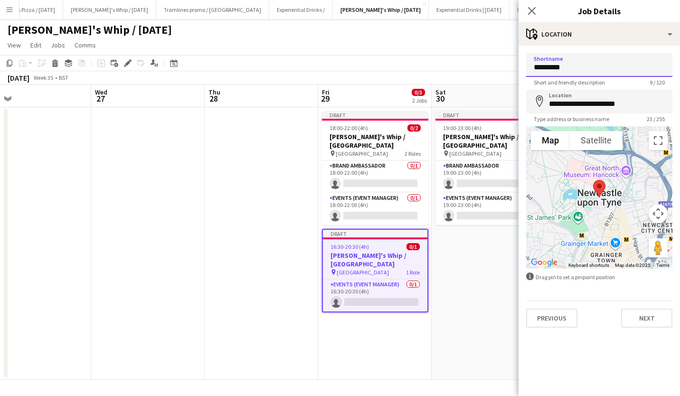
drag, startPoint x: 597, startPoint y: 66, endPoint x: 450, endPoint y: 67, distance: 146.8
click at [450, 67] on body "Menu Boards Boards Boards All jobs Status Workforce Workforce My Workforce Recr…" at bounding box center [340, 198] width 680 height 396
type input "*********"
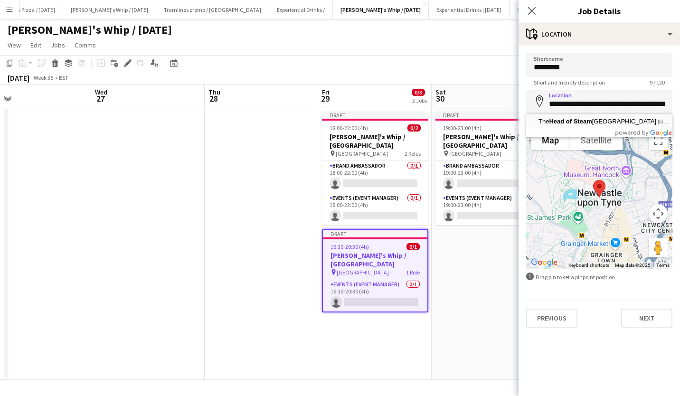
type input "**********"
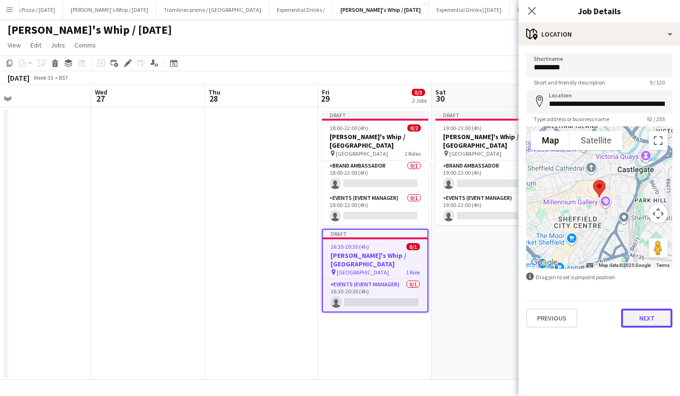
click at [648, 315] on button "Next" at bounding box center [646, 318] width 51 height 19
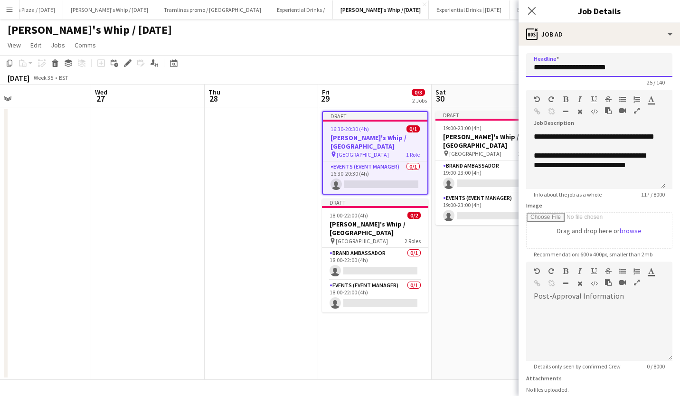
click at [633, 69] on input "**********" at bounding box center [599, 65] width 146 height 24
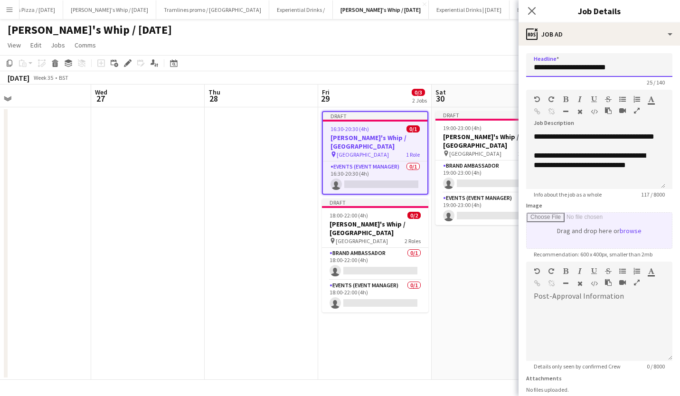
scroll to position [73, 0]
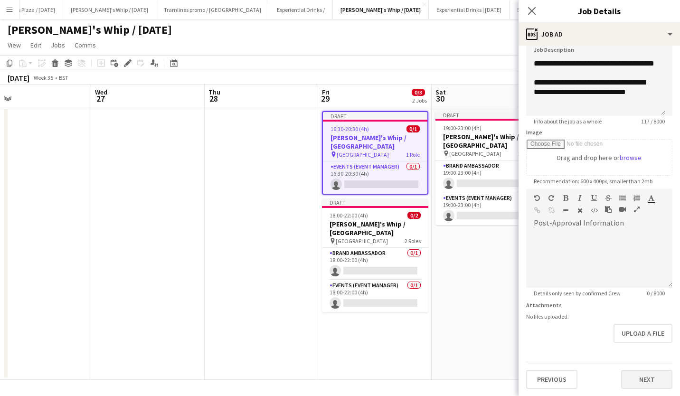
type input "**********"
click at [637, 379] on button "Next" at bounding box center [646, 379] width 51 height 19
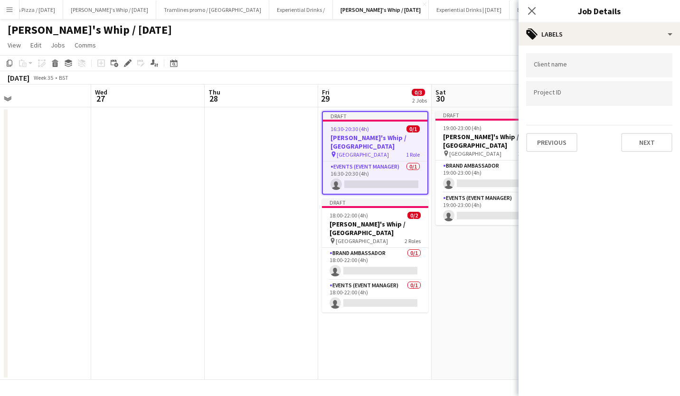
scroll to position [0, 0]
click at [658, 133] on button "Next" at bounding box center [646, 142] width 51 height 19
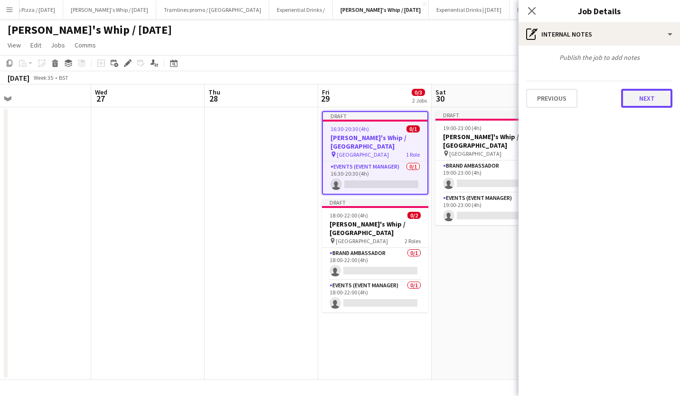
click at [650, 106] on button "Next" at bounding box center [646, 98] width 51 height 19
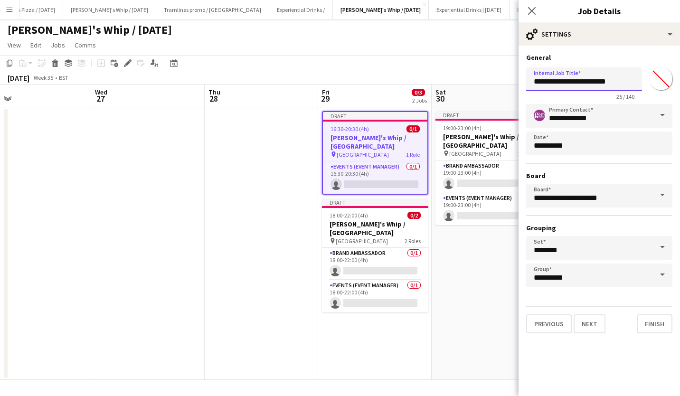
click at [625, 83] on input "**********" at bounding box center [584, 79] width 116 height 24
type input "**********"
click at [652, 322] on button "Finish" at bounding box center [655, 323] width 36 height 19
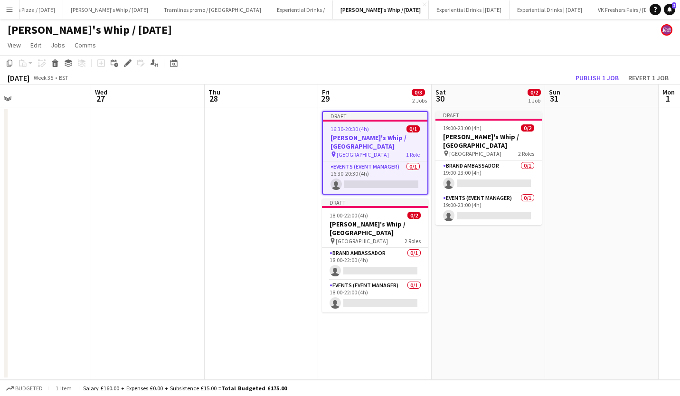
click at [608, 87] on app-board-header-date "Sun 31" at bounding box center [602, 96] width 114 height 23
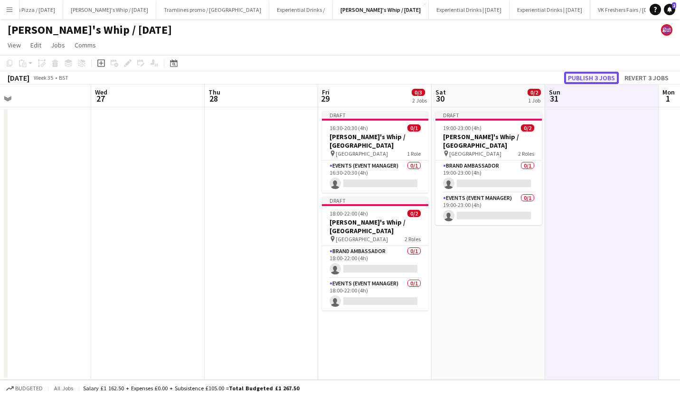
click at [596, 74] on button "Publish 3 jobs" at bounding box center [591, 78] width 55 height 12
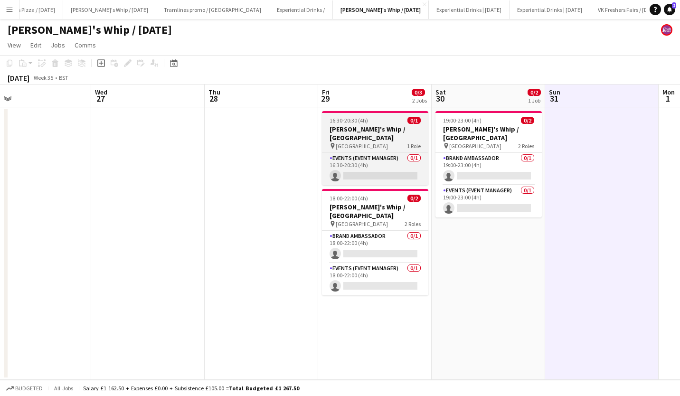
click at [382, 123] on div "16:30-20:30 (4h) 0/1" at bounding box center [375, 120] width 106 height 7
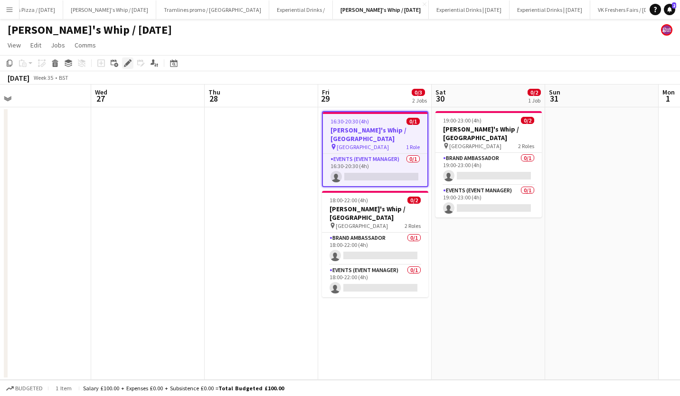
click at [126, 62] on icon "Edit" at bounding box center [128, 63] width 8 height 8
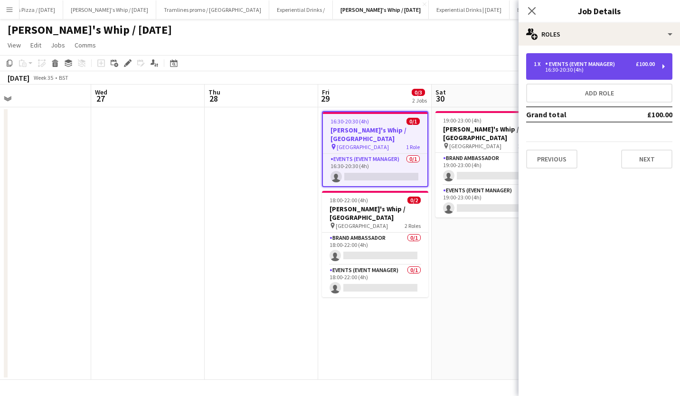
click at [562, 72] on div "16:30-20:30 (4h)" at bounding box center [594, 69] width 121 height 5
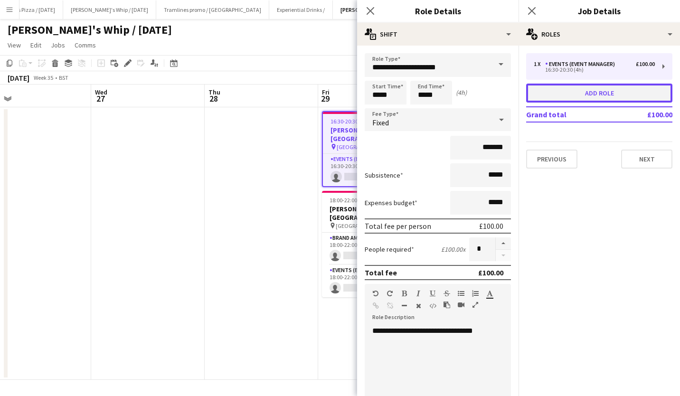
click at [589, 92] on button "Add role" at bounding box center [599, 93] width 146 height 19
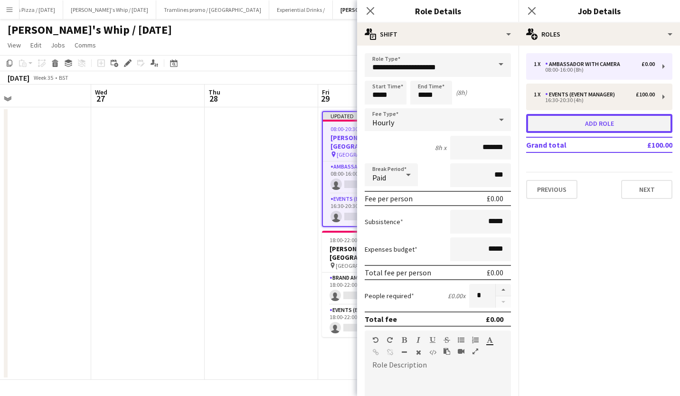
type input "**********"
type input "*****"
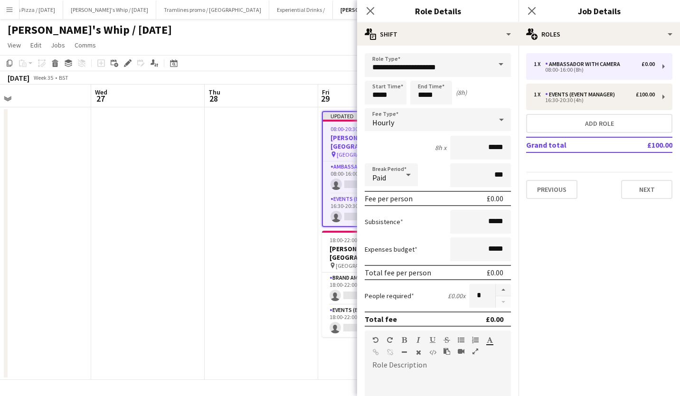
click at [495, 68] on span at bounding box center [501, 64] width 20 height 23
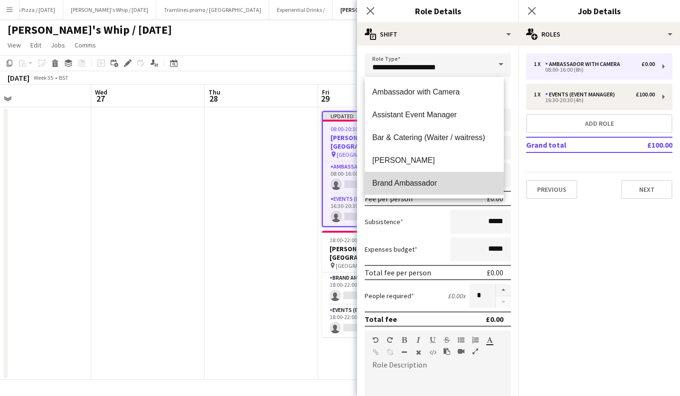
click at [437, 180] on span "Brand Ambassador" at bounding box center [434, 183] width 124 height 9
type input "**********"
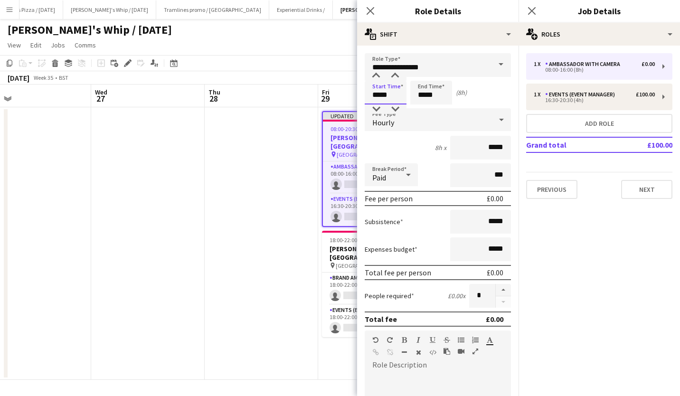
click at [385, 95] on input "*****" at bounding box center [386, 93] width 42 height 24
click at [375, 75] on div at bounding box center [376, 75] width 19 height 9
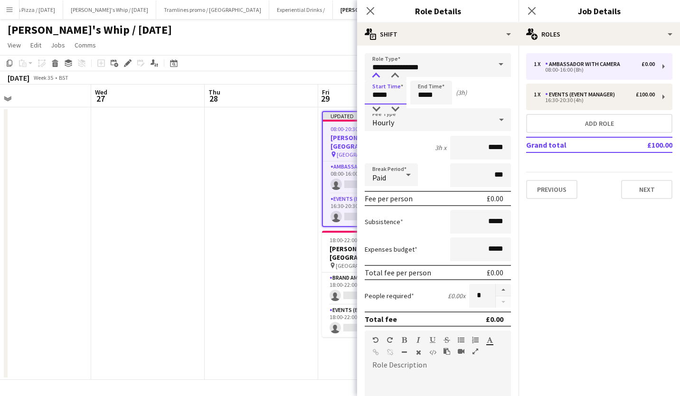
click at [375, 75] on div at bounding box center [376, 75] width 19 height 9
click at [398, 77] on div at bounding box center [395, 75] width 19 height 9
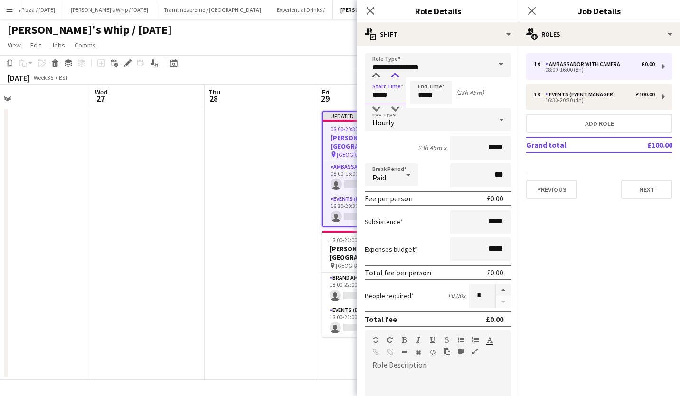
type input "*****"
click at [398, 77] on div at bounding box center [395, 75] width 19 height 9
click at [424, 93] on input "*****" at bounding box center [431, 93] width 42 height 24
click at [422, 78] on div at bounding box center [421, 75] width 19 height 9
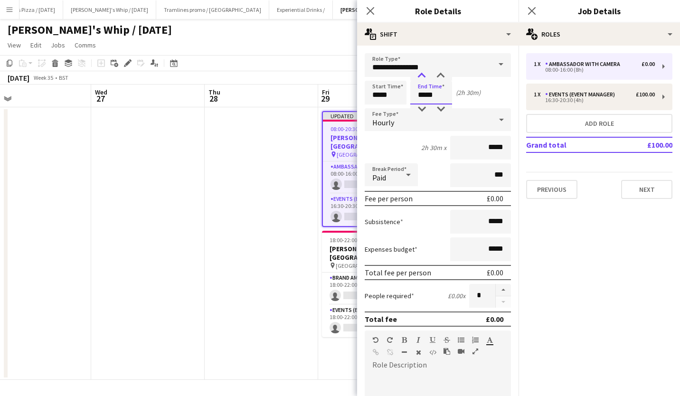
click at [422, 78] on div at bounding box center [421, 75] width 19 height 9
click at [441, 75] on div at bounding box center [440, 75] width 19 height 9
type input "*****"
click at [441, 75] on div at bounding box center [440, 75] width 19 height 9
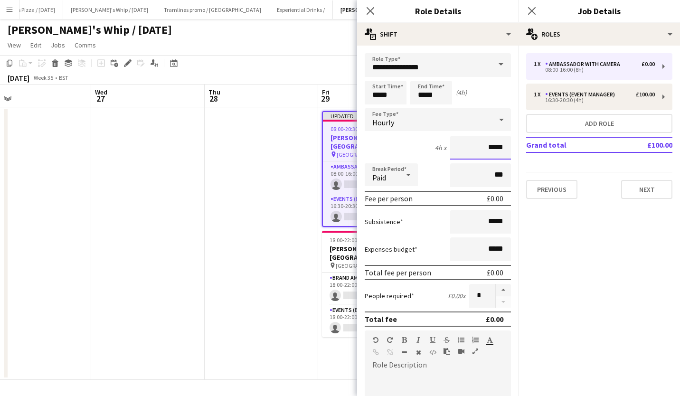
click at [483, 147] on input "*****" at bounding box center [480, 148] width 61 height 24
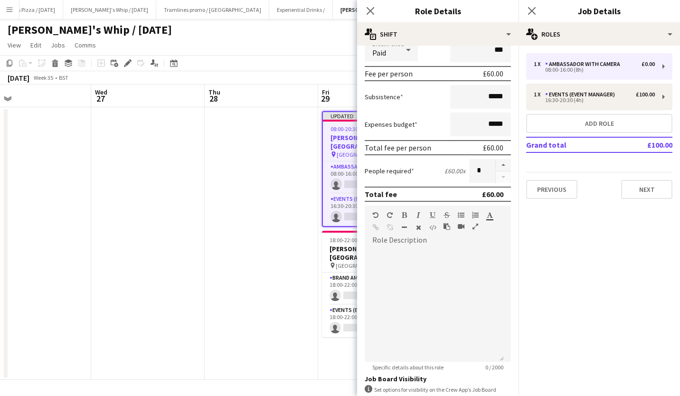
type input "******"
click at [433, 256] on div at bounding box center [434, 305] width 139 height 114
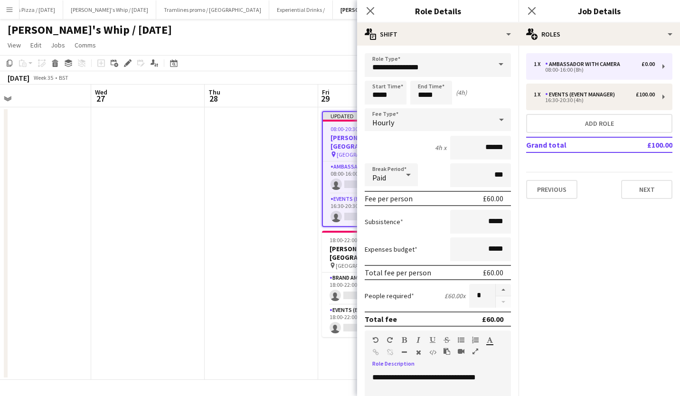
scroll to position [247, 0]
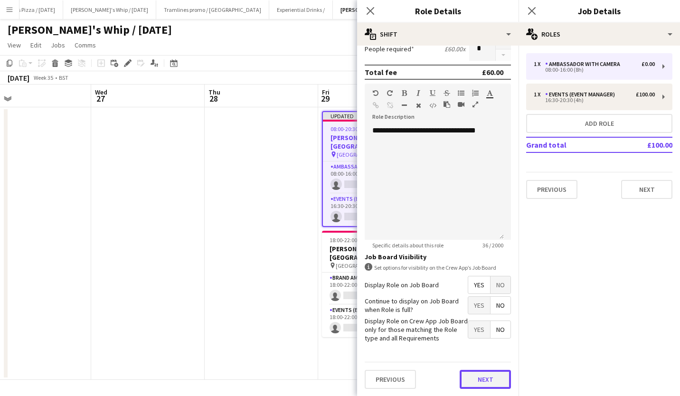
click at [474, 374] on button "Next" at bounding box center [485, 379] width 51 height 19
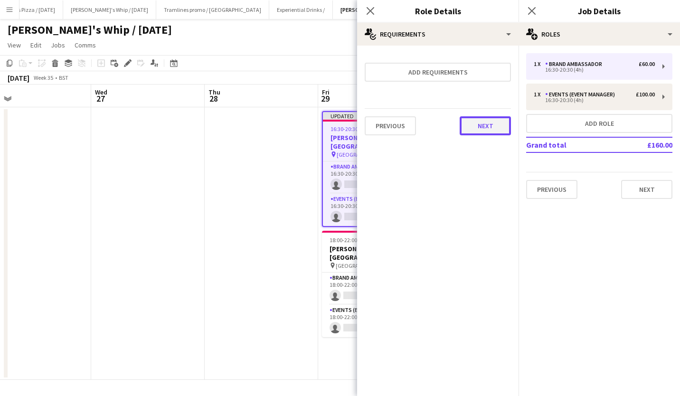
click at [487, 125] on button "Next" at bounding box center [485, 125] width 51 height 19
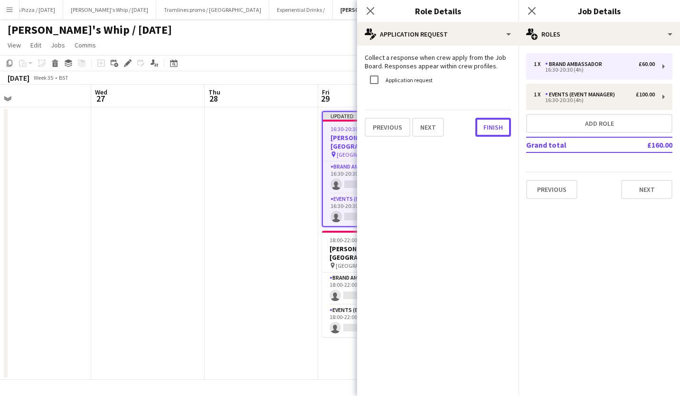
click at [487, 125] on button "Finish" at bounding box center [493, 127] width 36 height 19
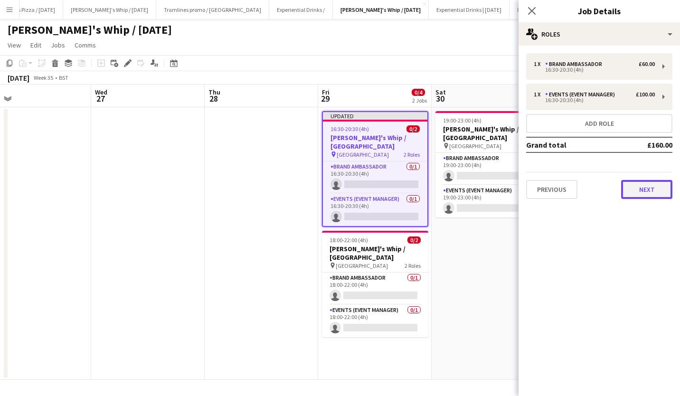
click at [664, 189] on button "Next" at bounding box center [646, 189] width 51 height 19
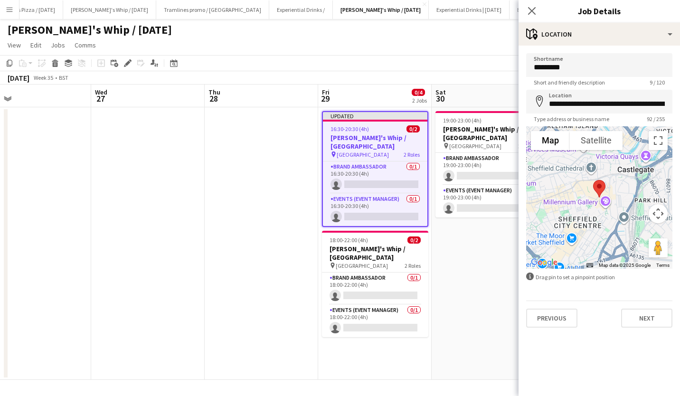
click at [538, 9] on div "Close pop-in" at bounding box center [532, 11] width 27 height 22
click at [537, 9] on app-icon "Close pop-in" at bounding box center [532, 11] width 14 height 14
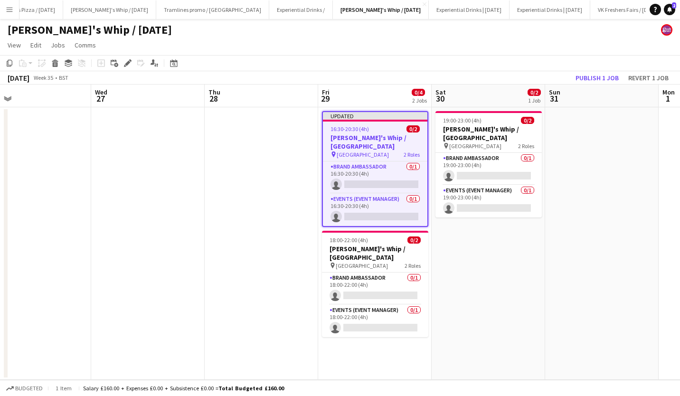
click at [559, 58] on app-toolbar "Copy Paste Paste Ctrl+V Paste with crew Ctrl+Shift+V Paste linked Job Delete Gr…" at bounding box center [340, 63] width 680 height 16
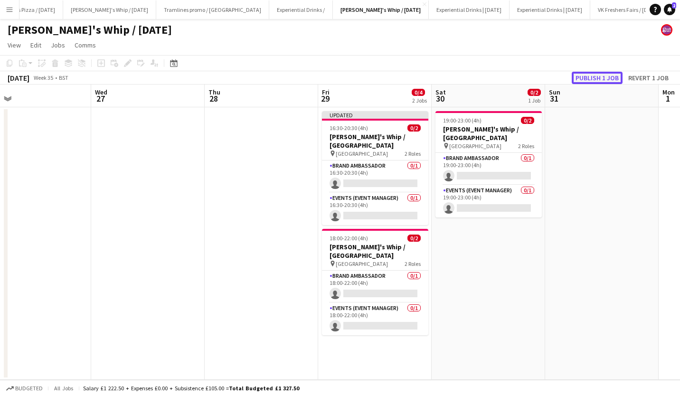
click at [601, 77] on button "Publish 1 job" at bounding box center [597, 78] width 51 height 12
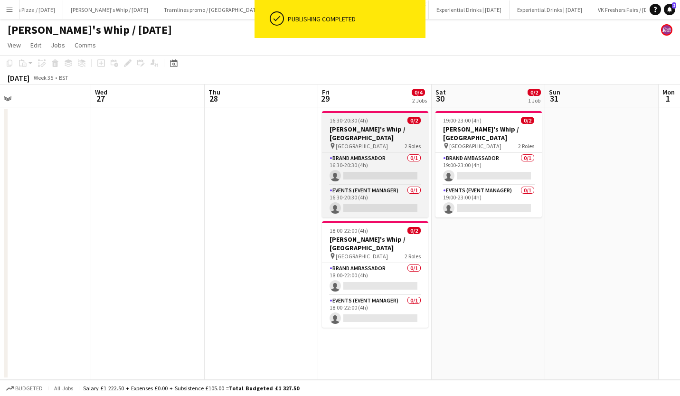
click at [368, 121] on div "16:30-20:30 (4h) 0/2" at bounding box center [375, 120] width 106 height 7
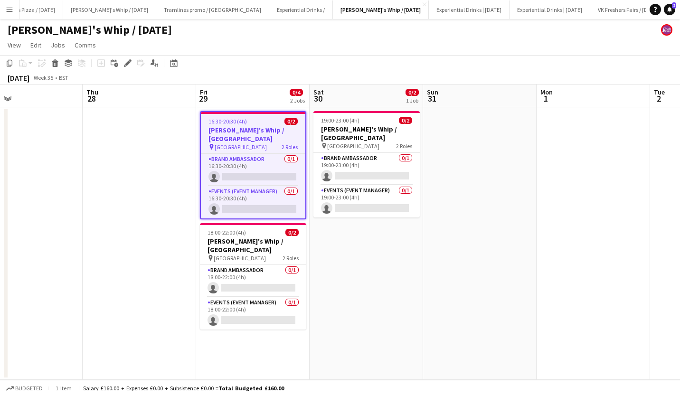
scroll to position [0, 372]
click at [412, 244] on app-date-cell "19:00-23:00 (4h) 0/2 Shanky's Whip / Newcastle pin Newcastle 2 Roles Brand Amba…" at bounding box center [366, 243] width 114 height 273
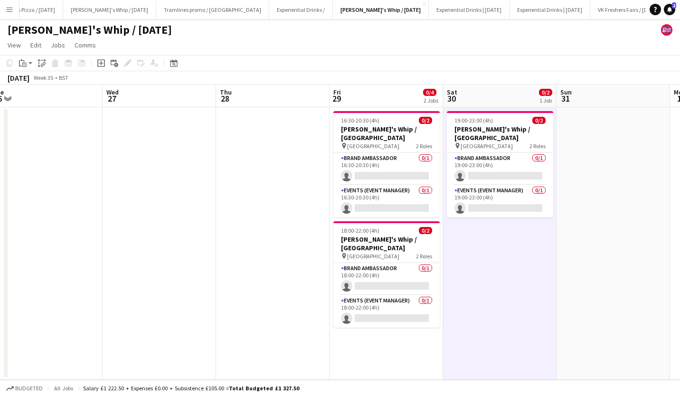
scroll to position [0, 363]
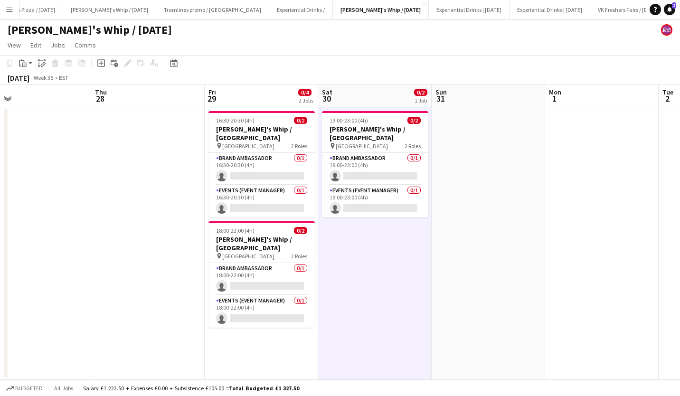
click at [3, 7] on button "Menu" at bounding box center [9, 9] width 19 height 19
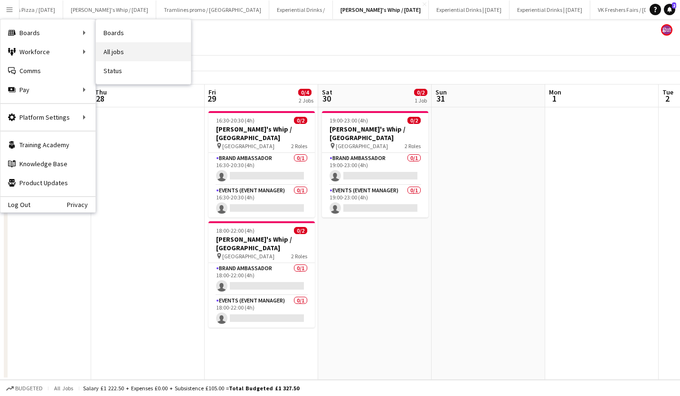
click at [126, 50] on link "All jobs" at bounding box center [143, 51] width 95 height 19
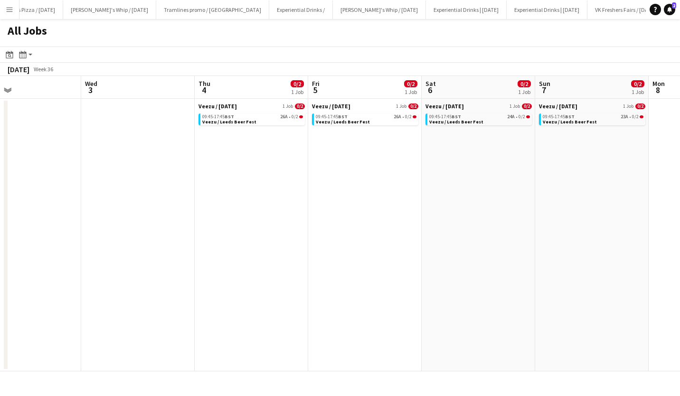
scroll to position [0, 259]
click at [266, 119] on link "09:45-17:45 BST 26A • 0/2 Veezu / Leeds Beer Fest" at bounding box center [253, 119] width 101 height 11
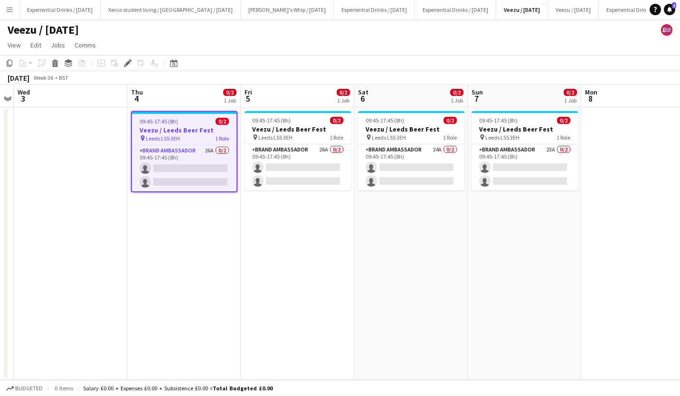
click at [199, 124] on div "09:45-17:45 (8h) 0/2" at bounding box center [184, 121] width 104 height 7
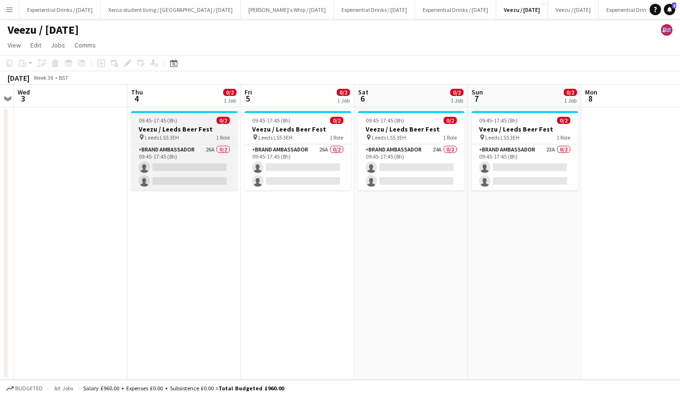
click at [162, 121] on span "09:45-17:45 (8h)" at bounding box center [158, 120] width 38 height 7
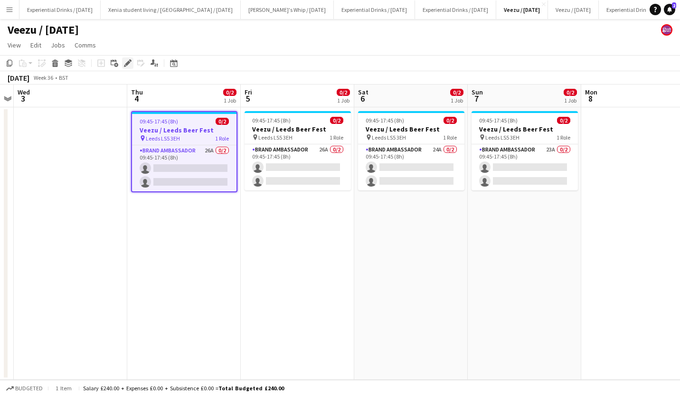
click at [127, 59] on div "Edit" at bounding box center [127, 62] width 11 height 11
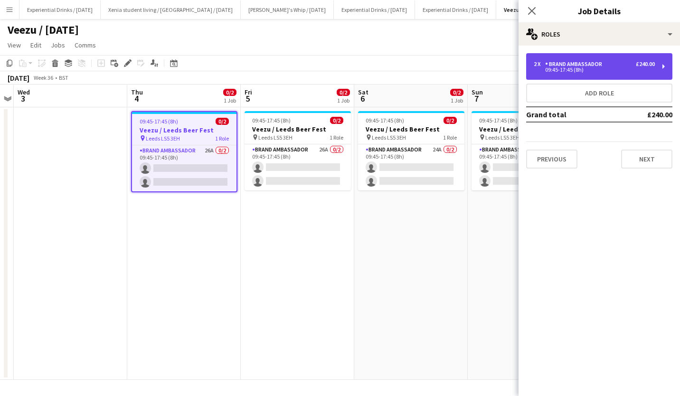
click at [623, 62] on div "2 x Brand Ambassador £240.00" at bounding box center [594, 64] width 121 height 7
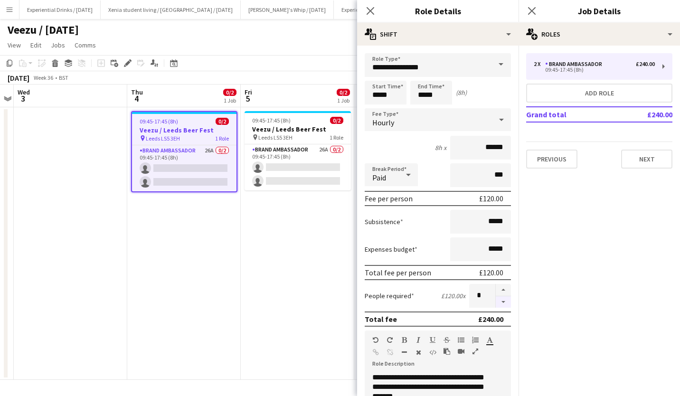
click at [497, 301] on button "button" at bounding box center [503, 302] width 15 height 12
type input "*"
click at [534, 7] on icon "Close pop-in" at bounding box center [531, 10] width 9 height 9
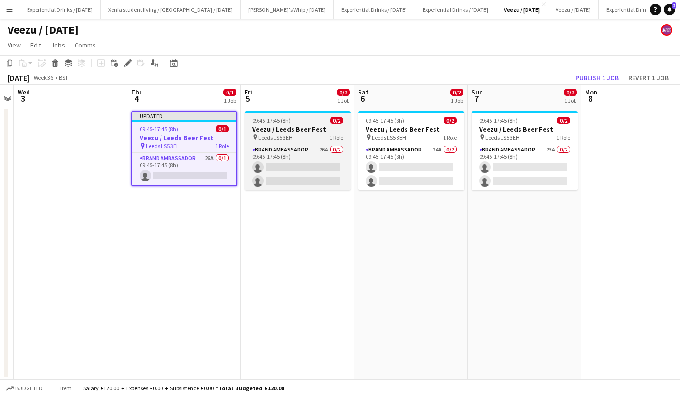
click at [318, 124] on app-job-card "09:45-17:45 (8h) 0/2 Veezu / Leeds Beer Fest pin Leeds LS5 3EH 1 Role Brand Amb…" at bounding box center [298, 150] width 106 height 79
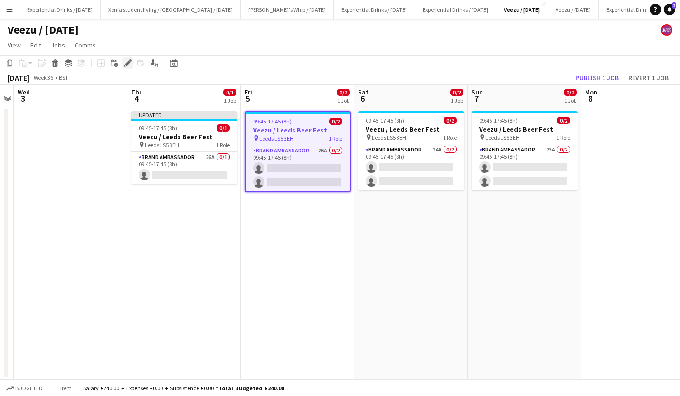
click at [131, 61] on icon at bounding box center [130, 60] width 2 height 2
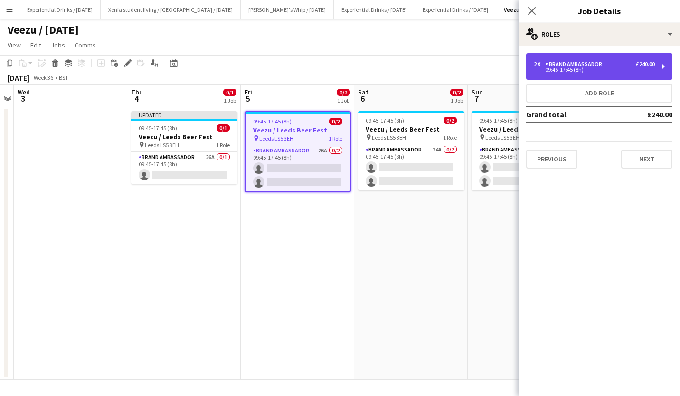
click at [585, 67] on div "Brand Ambassador" at bounding box center [575, 64] width 61 height 7
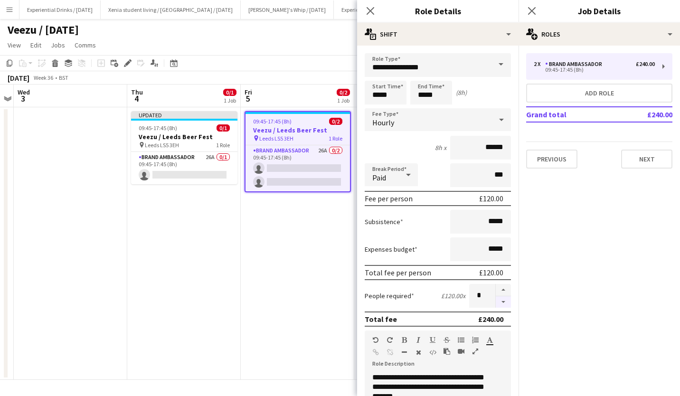
click at [496, 304] on button "button" at bounding box center [503, 302] width 15 height 12
type input "*"
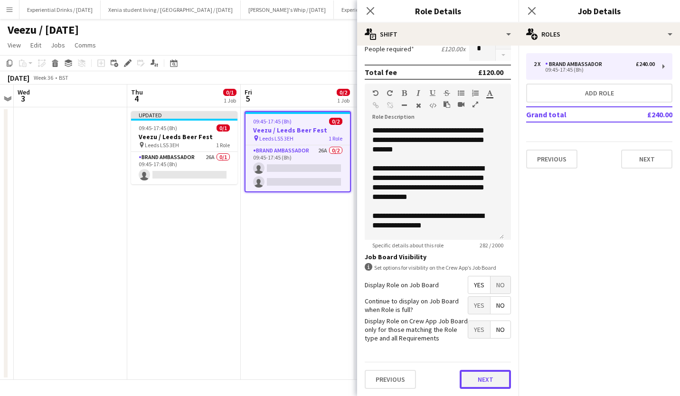
click at [489, 378] on button "Next" at bounding box center [485, 379] width 51 height 19
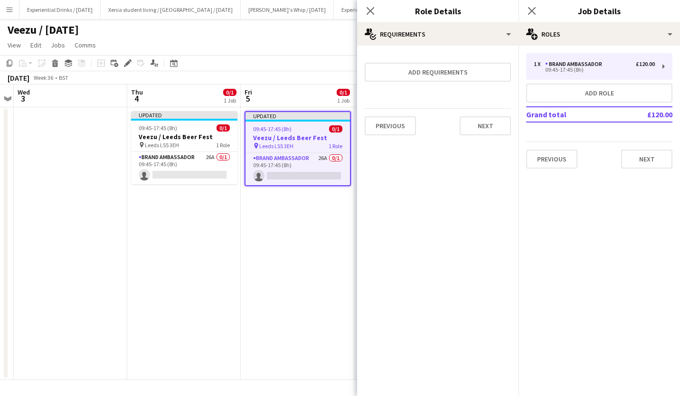
scroll to position [0, 316]
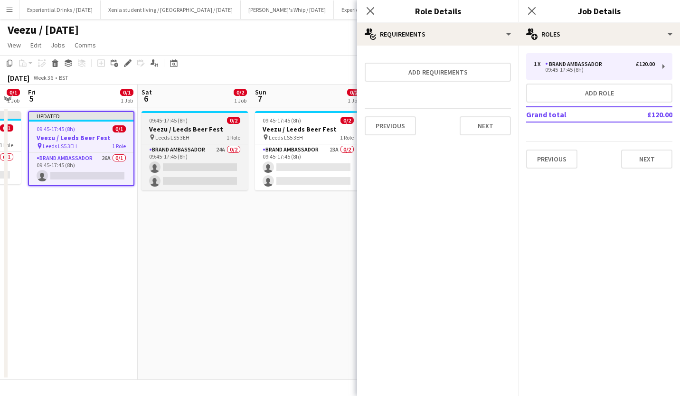
click at [191, 121] on div "09:45-17:45 (8h) 0/2" at bounding box center [195, 120] width 106 height 7
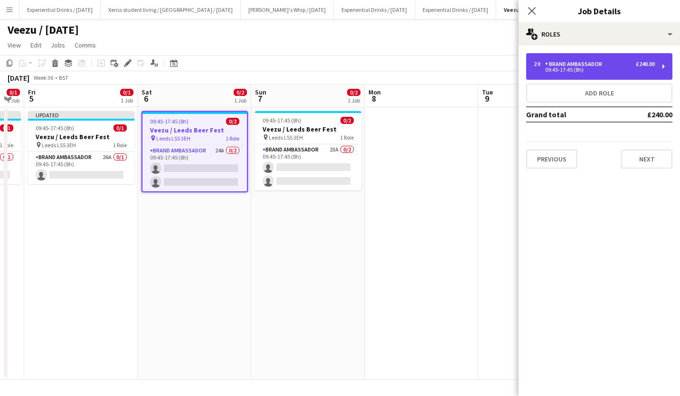
click at [570, 61] on div "Brand Ambassador" at bounding box center [575, 64] width 61 height 7
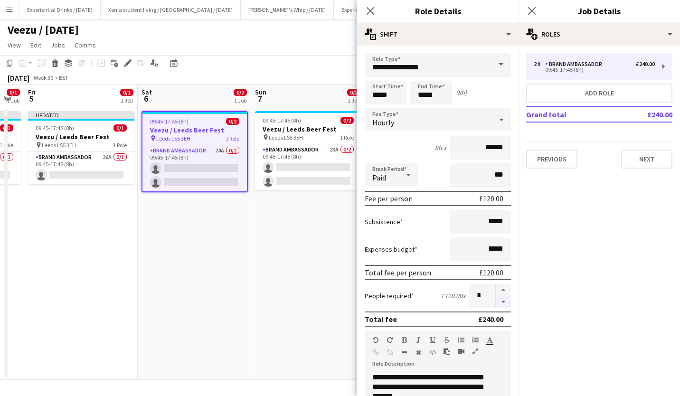
click at [501, 300] on button "button" at bounding box center [503, 302] width 15 height 12
type input "*"
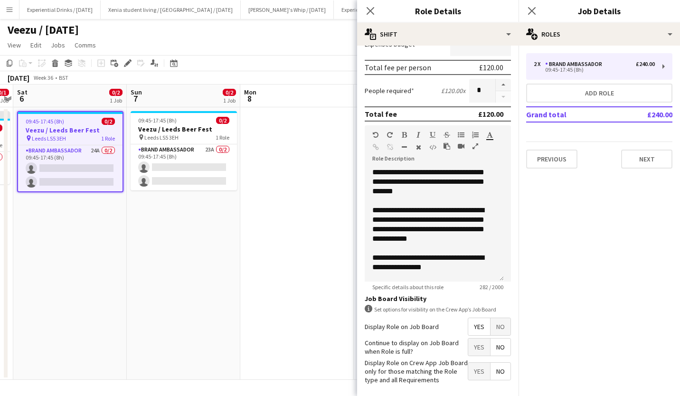
scroll to position [247, 0]
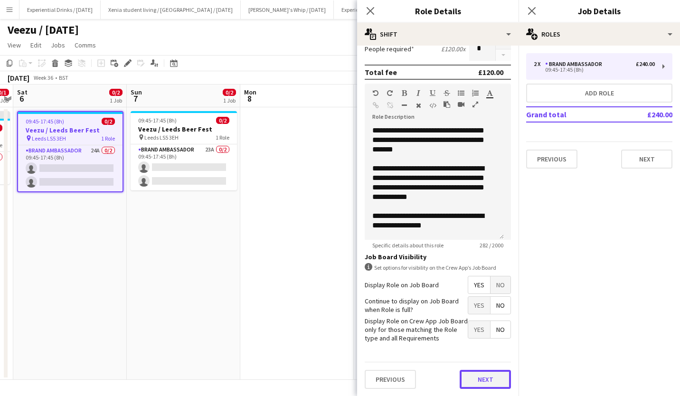
click at [469, 372] on button "Next" at bounding box center [485, 379] width 51 height 19
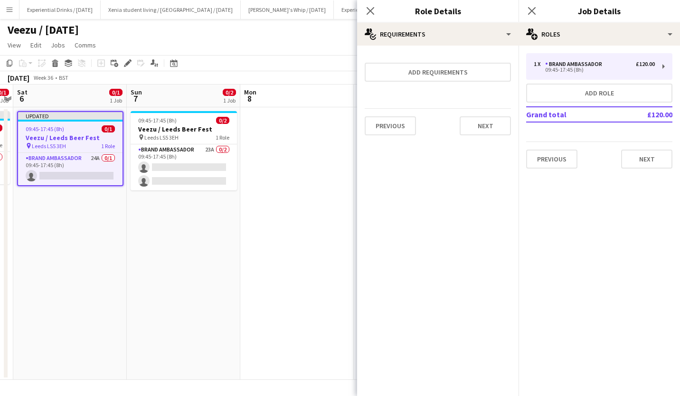
scroll to position [0, 0]
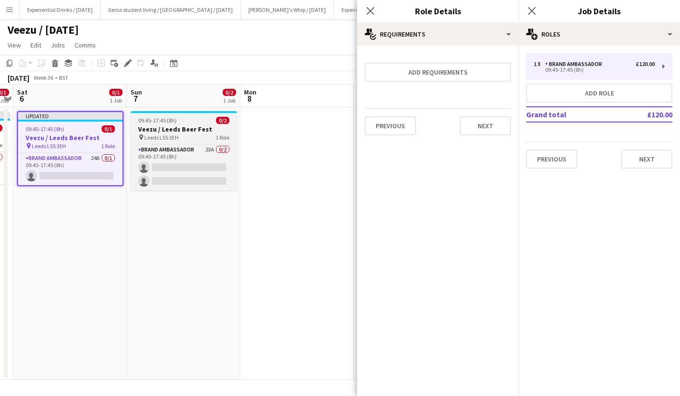
click at [172, 127] on h3 "Veezu / Leeds Beer Fest" at bounding box center [184, 129] width 106 height 9
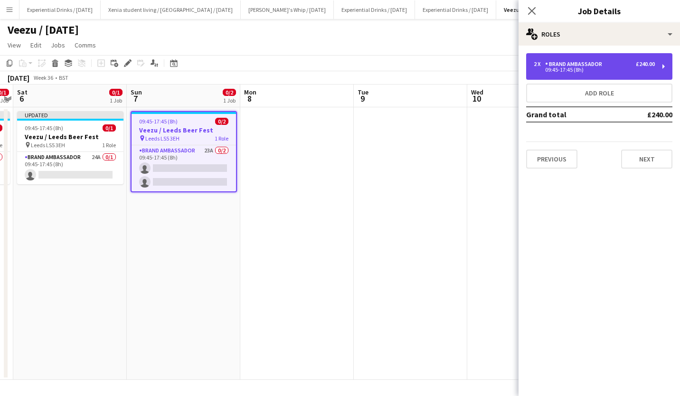
click at [561, 74] on div "2 x Brand Ambassador £240.00 09:45-17:45 (8h)" at bounding box center [599, 66] width 146 height 27
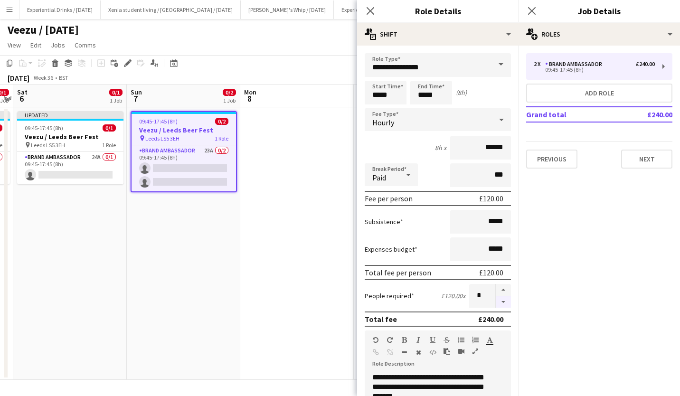
click at [496, 299] on button "button" at bounding box center [503, 302] width 15 height 12
type input "*"
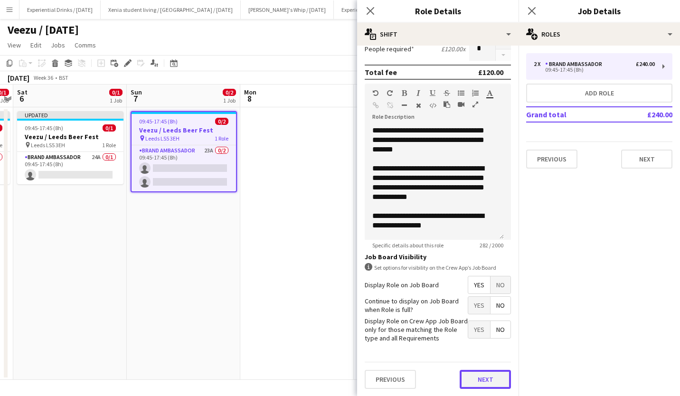
click at [486, 379] on button "Next" at bounding box center [485, 379] width 51 height 19
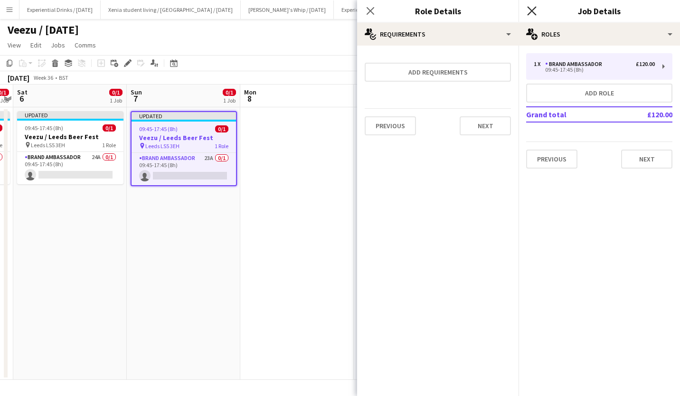
click at [534, 9] on icon "Close pop-in" at bounding box center [531, 10] width 9 height 9
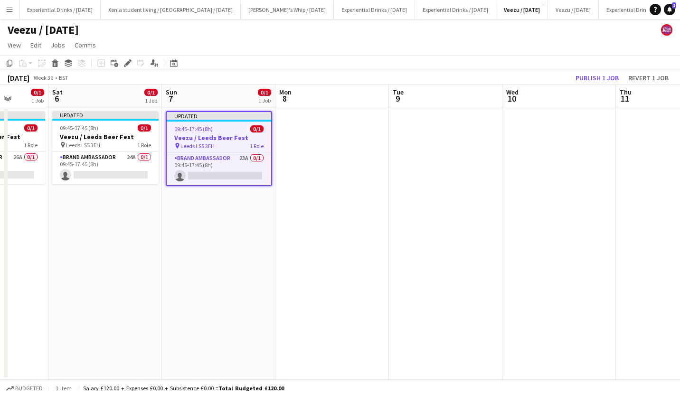
scroll to position [0, 289]
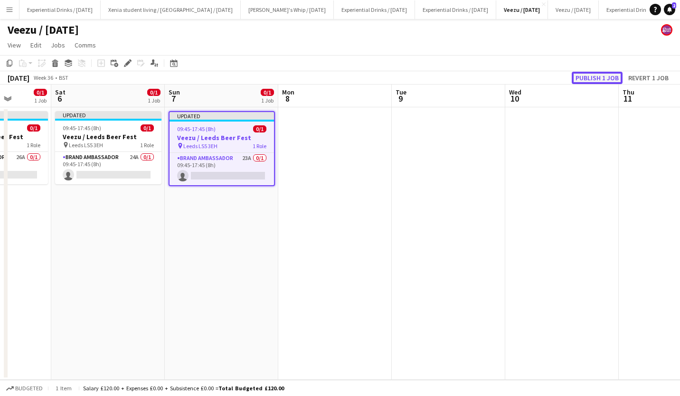
click at [591, 78] on button "Publish 1 job" at bounding box center [597, 78] width 51 height 12
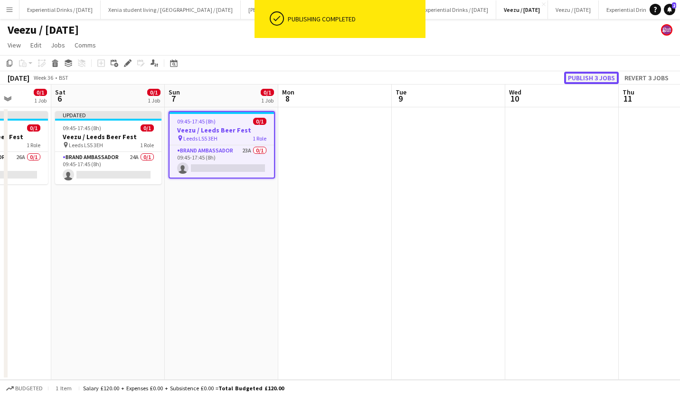
click at [591, 78] on button "Publish 3 jobs" at bounding box center [591, 78] width 55 height 12
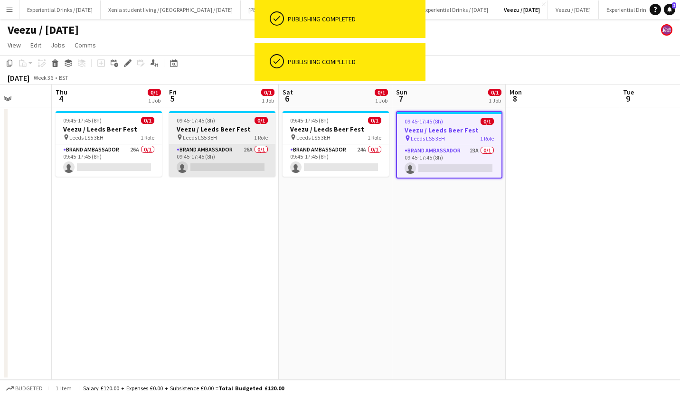
scroll to position [0, 288]
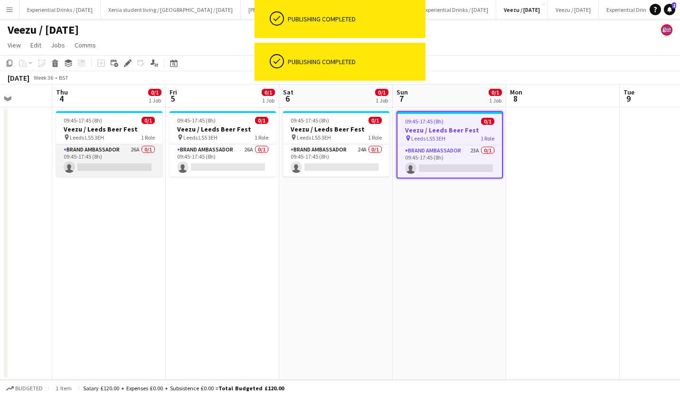
click at [114, 160] on app-card-role "Brand Ambassador 26A 0/1 09:45-17:45 (8h) single-neutral-actions" at bounding box center [109, 160] width 106 height 32
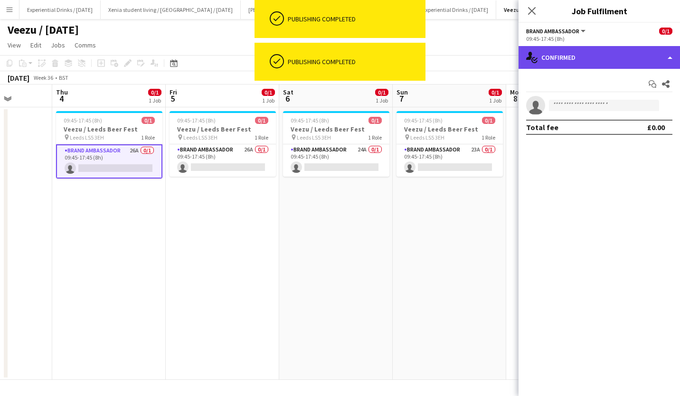
click at [597, 61] on div "single-neutral-actions-check-2 Confirmed" at bounding box center [599, 57] width 161 height 23
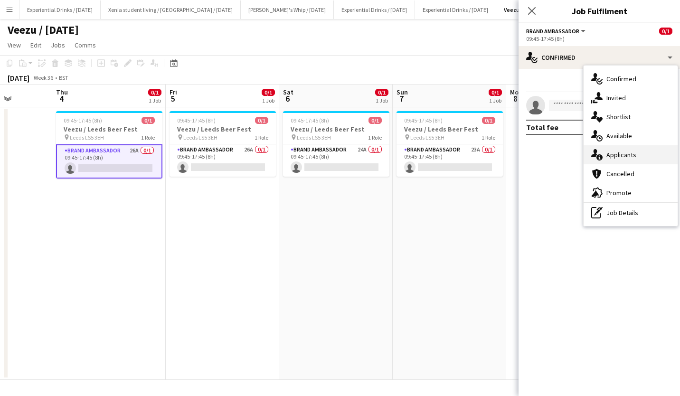
click at [631, 154] on div "single-neutral-actions-information Applicants" at bounding box center [631, 154] width 94 height 19
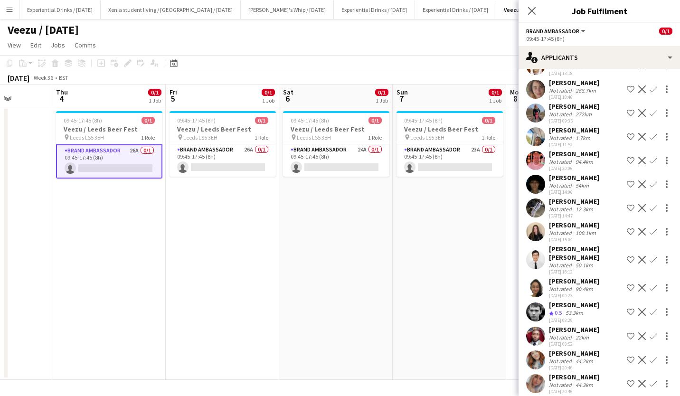
scroll to position [257, 0]
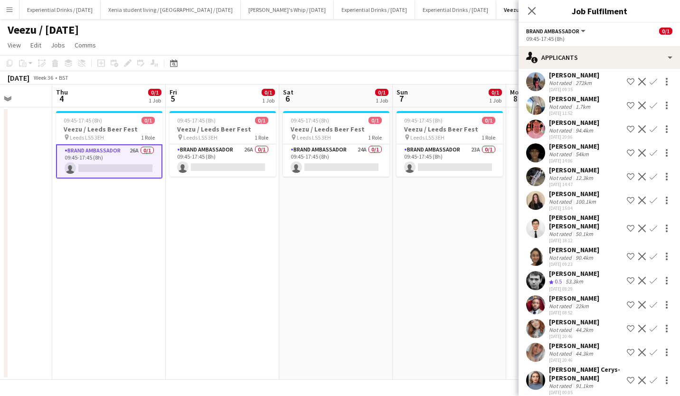
click at [576, 117] on div "Daniel Jenkins Not rated 90.9km 10-07-2025 18:57 Shortlist crew Decline Confirm…" at bounding box center [599, 172] width 161 height 639
click at [570, 120] on div "Paul Stechly" at bounding box center [574, 122] width 50 height 9
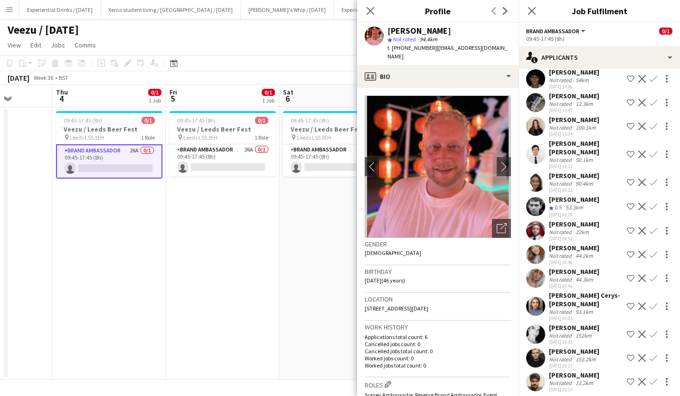
scroll to position [361, 0]
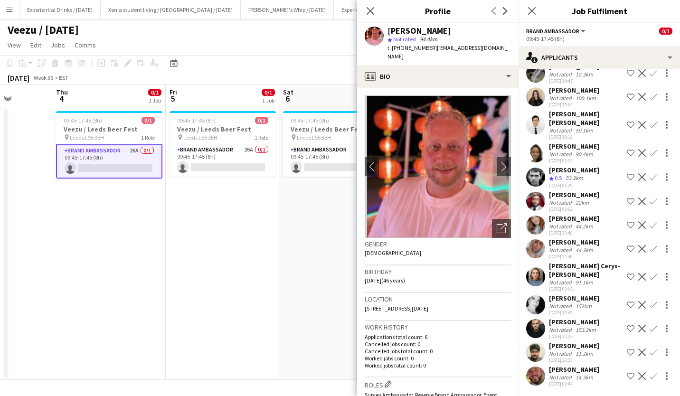
click at [578, 365] on div "David Pizzey" at bounding box center [574, 369] width 50 height 9
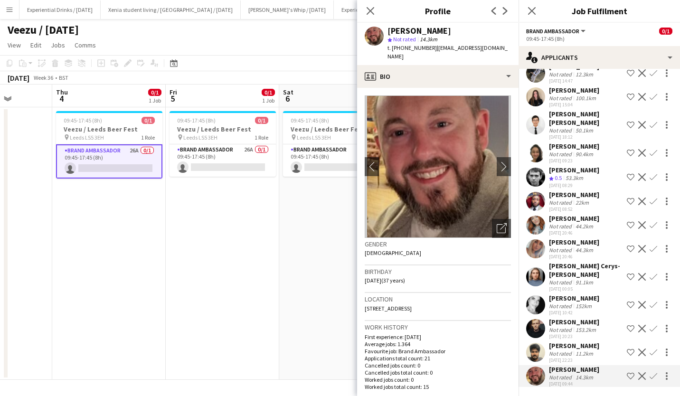
click at [573, 294] on div "Vanessa Thom" at bounding box center [574, 298] width 50 height 9
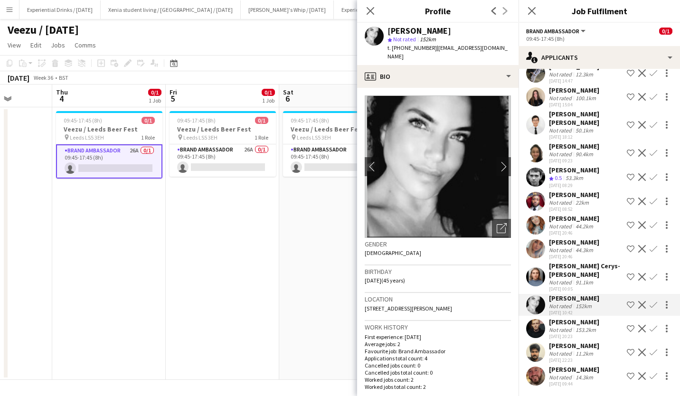
click at [591, 262] on div "Megan Cerys- Holland" at bounding box center [586, 270] width 74 height 17
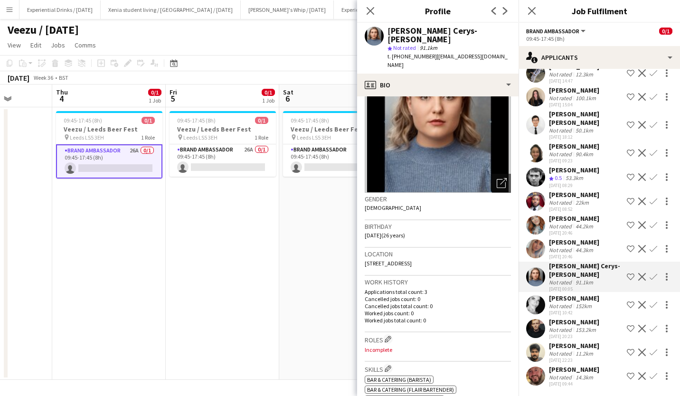
scroll to position [0, 0]
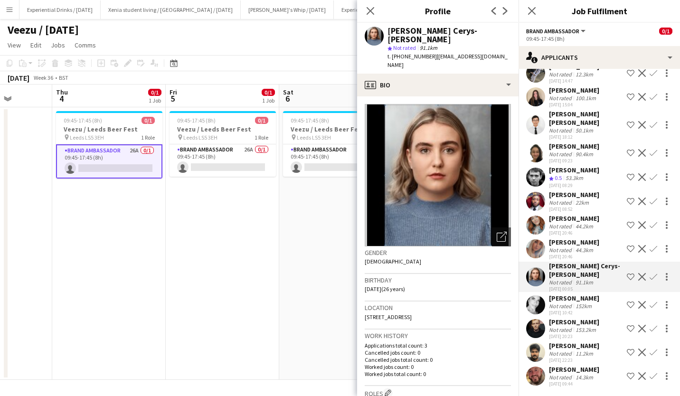
click at [575, 166] on div "Nicholas Slinger" at bounding box center [574, 170] width 50 height 9
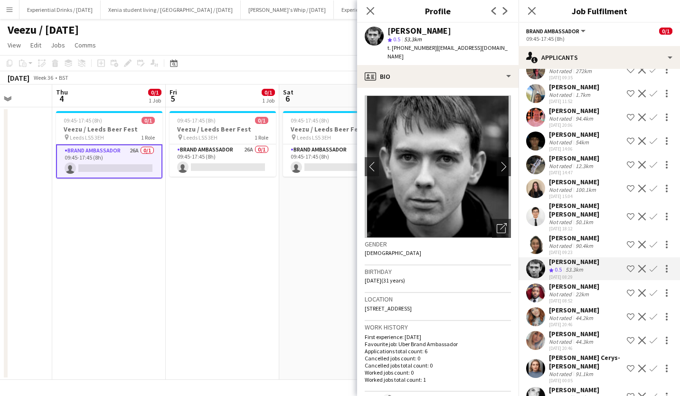
scroll to position [269, 0]
click at [576, 234] on div "Adlina Othman" at bounding box center [574, 238] width 50 height 9
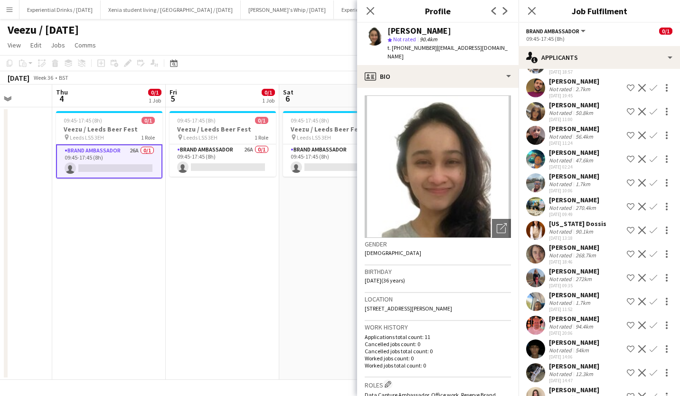
scroll to position [55, 0]
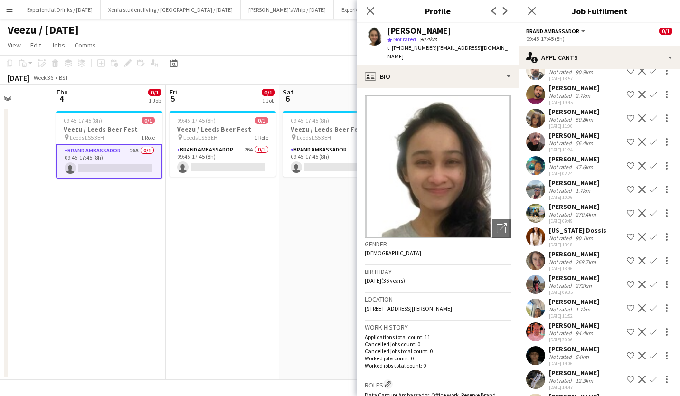
click at [584, 231] on div "Georgia Dossis" at bounding box center [577, 230] width 57 height 9
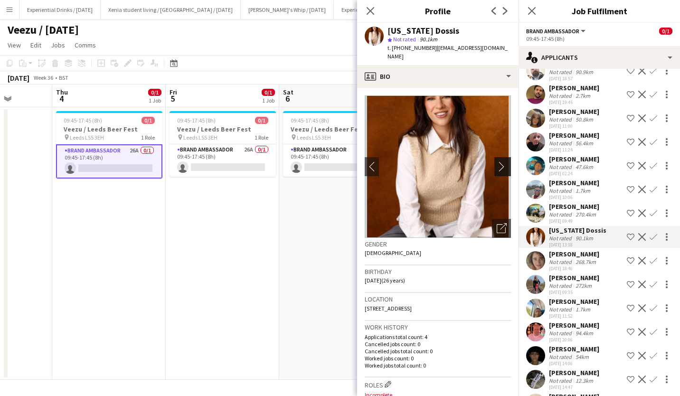
click at [500, 161] on app-icon "chevron-right" at bounding box center [504, 166] width 15 height 10
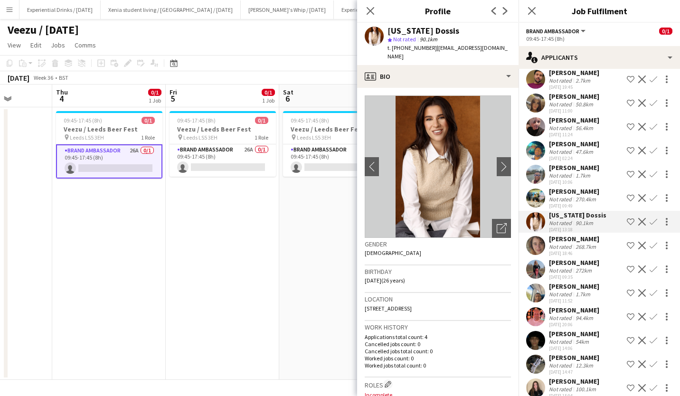
scroll to position [112, 0]
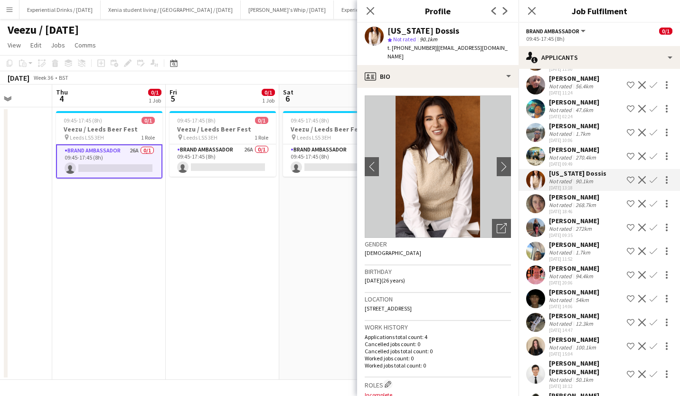
click at [572, 153] on div "Ali Saroosh" at bounding box center [574, 149] width 50 height 9
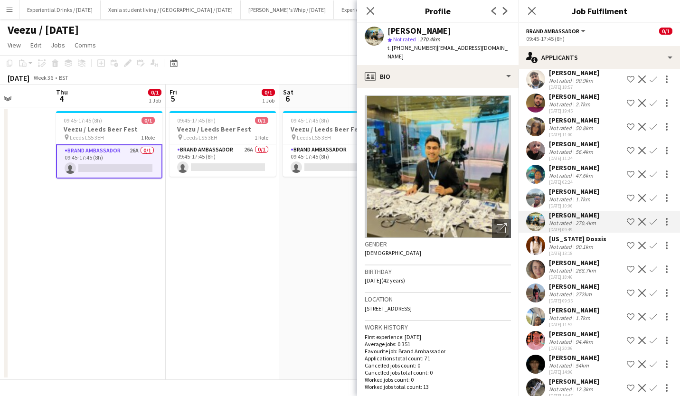
scroll to position [0, 0]
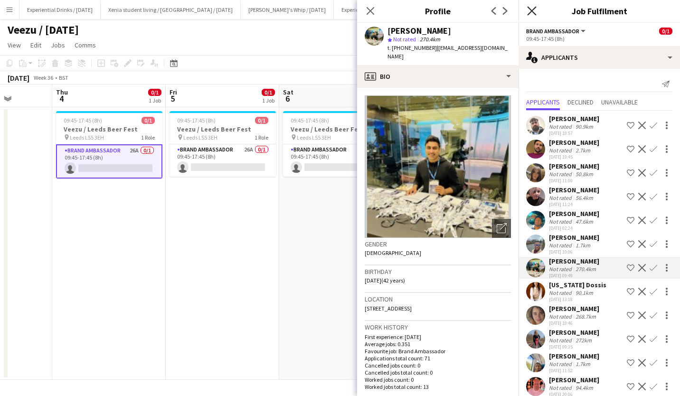
click at [533, 8] on icon "Close pop-in" at bounding box center [531, 10] width 9 height 9
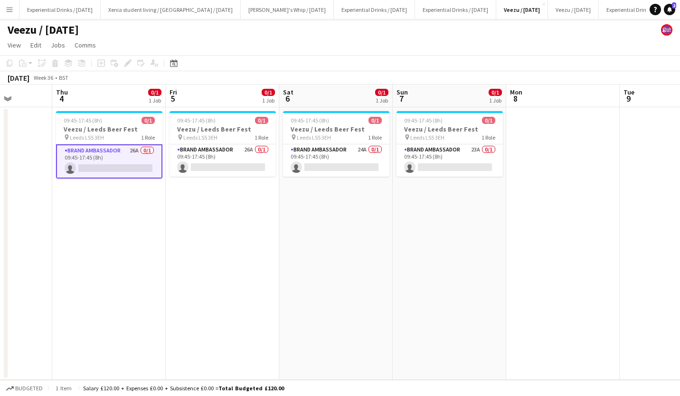
click at [547, 125] on app-date-cell at bounding box center [563, 243] width 114 height 273
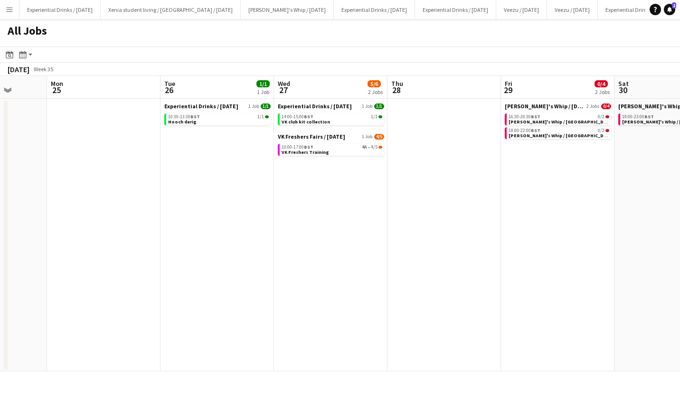
scroll to position [0, 373]
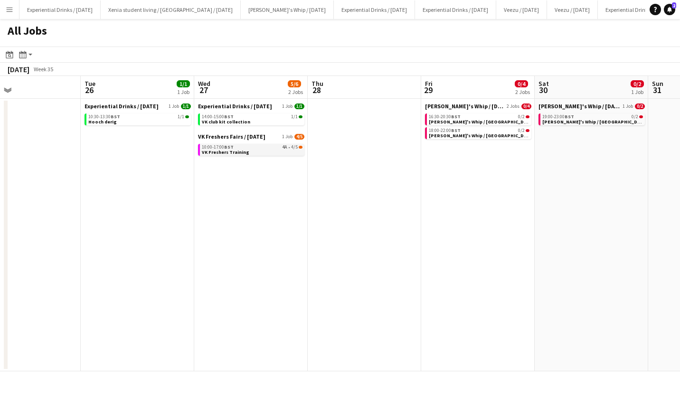
click at [237, 147] on div "10:00-17:00 BST 4A • 4/5" at bounding box center [252, 147] width 101 height 5
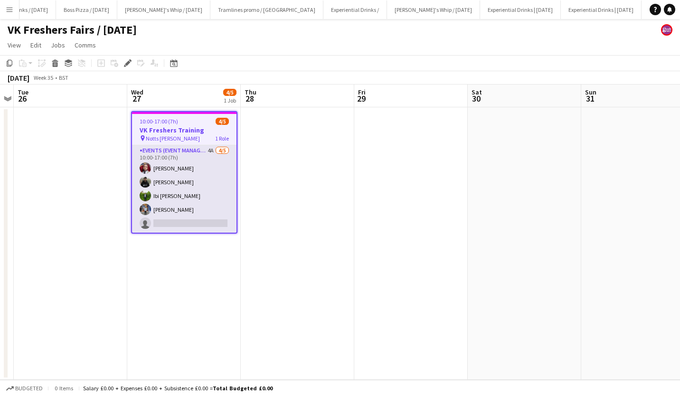
scroll to position [0, 635]
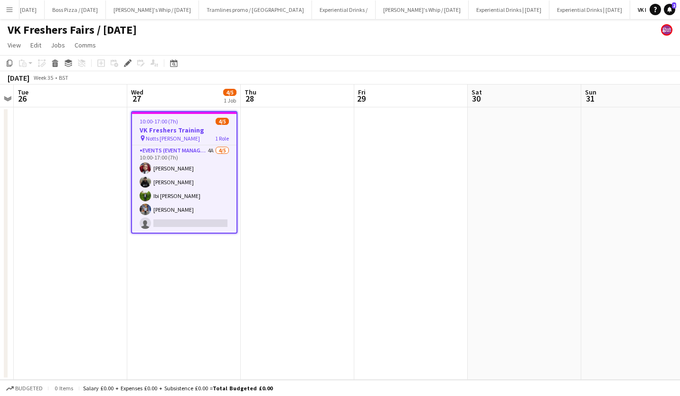
click at [174, 129] on h3 "VK Freshers Training" at bounding box center [184, 130] width 104 height 9
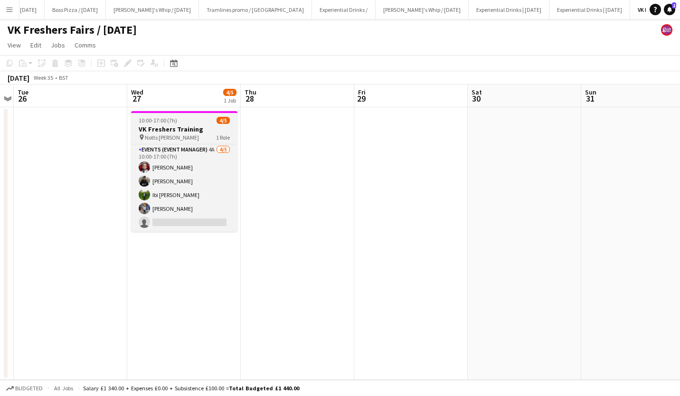
click at [174, 129] on h3 "VK Freshers Training" at bounding box center [184, 129] width 106 height 9
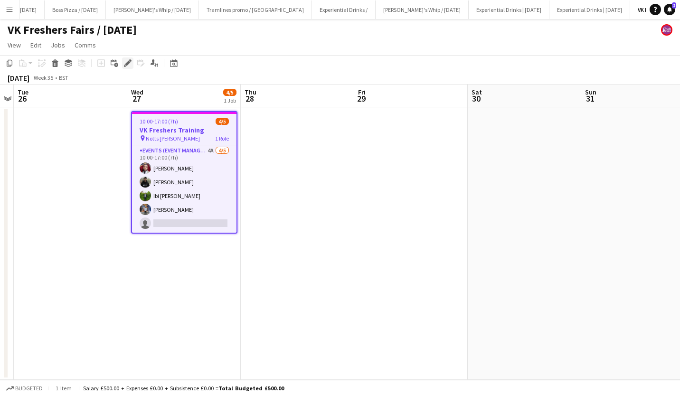
click at [125, 64] on icon at bounding box center [127, 63] width 5 height 5
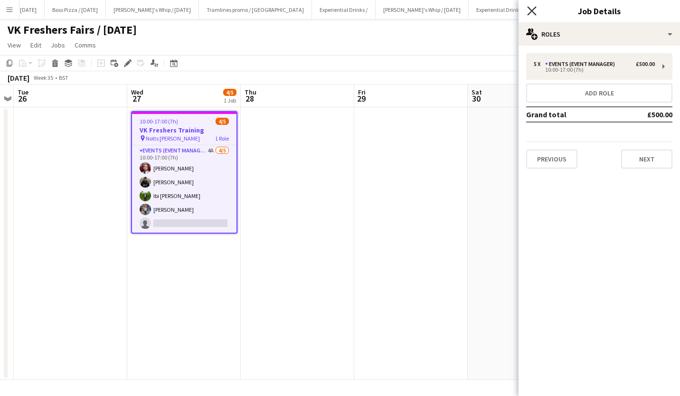
click at [534, 10] on icon "Close pop-in" at bounding box center [531, 10] width 9 height 9
